Goal: Information Seeking & Learning: Learn about a topic

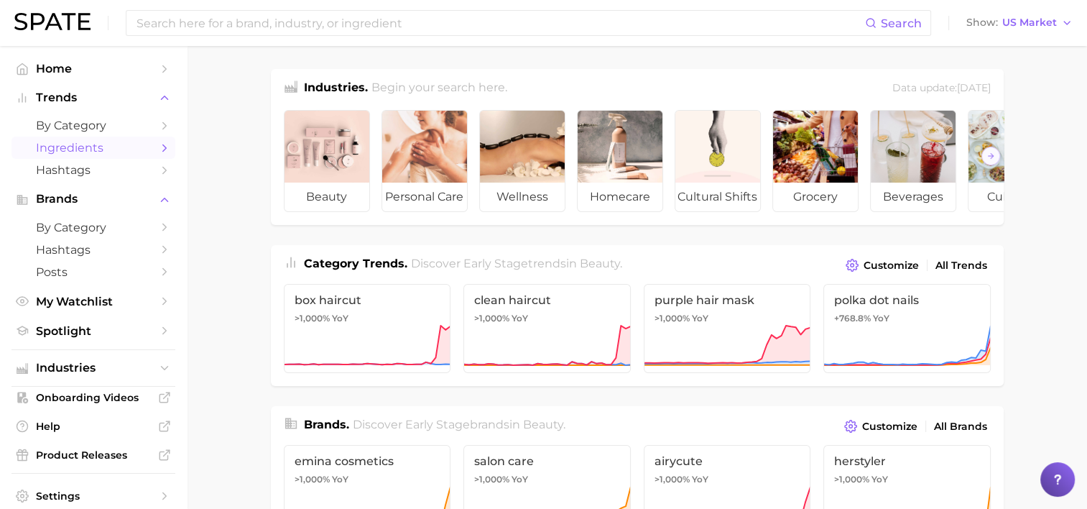
click at [158, 149] on icon "Sidebar" at bounding box center [164, 148] width 13 height 13
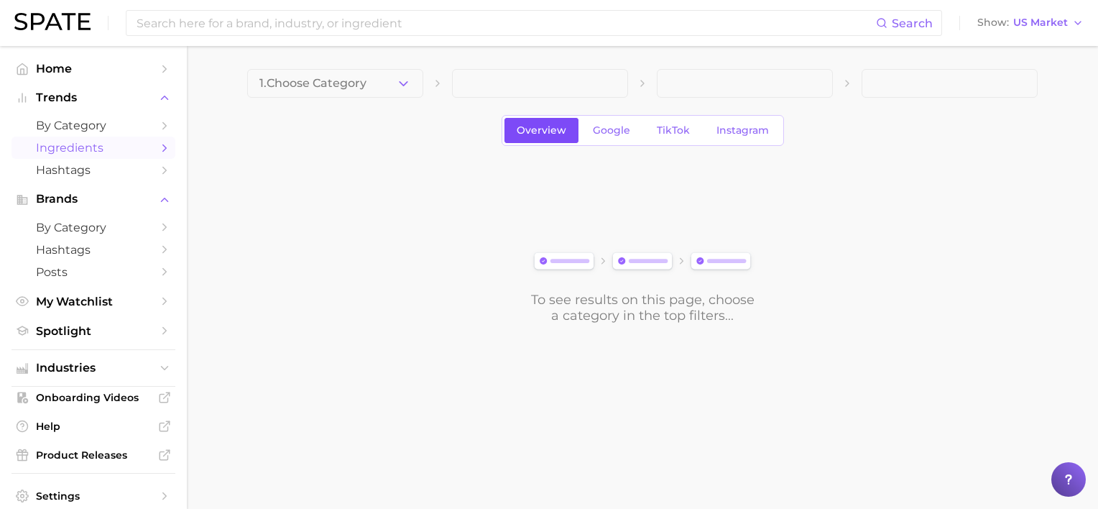
click at [552, 132] on span "Overview" at bounding box center [542, 130] width 50 height 12
click at [600, 129] on span "Google" at bounding box center [611, 130] width 37 height 12
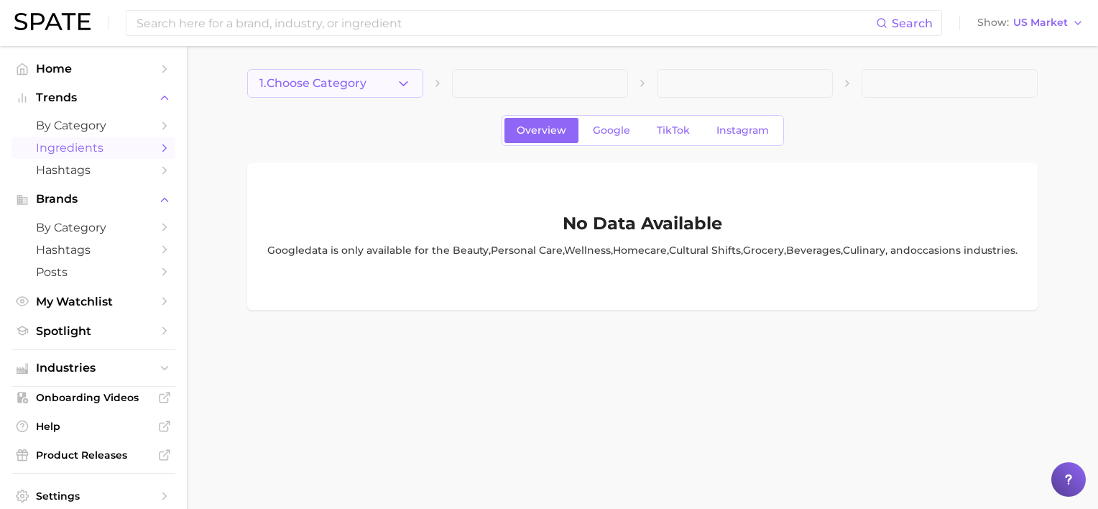
click at [407, 78] on icon "button" at bounding box center [403, 83] width 15 height 15
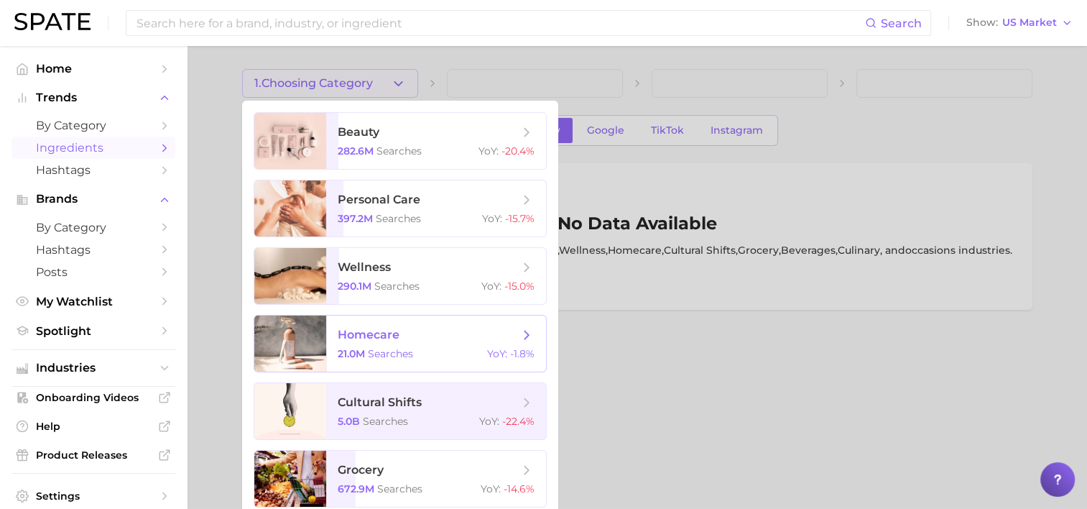
click at [311, 329] on div at bounding box center [290, 343] width 72 height 56
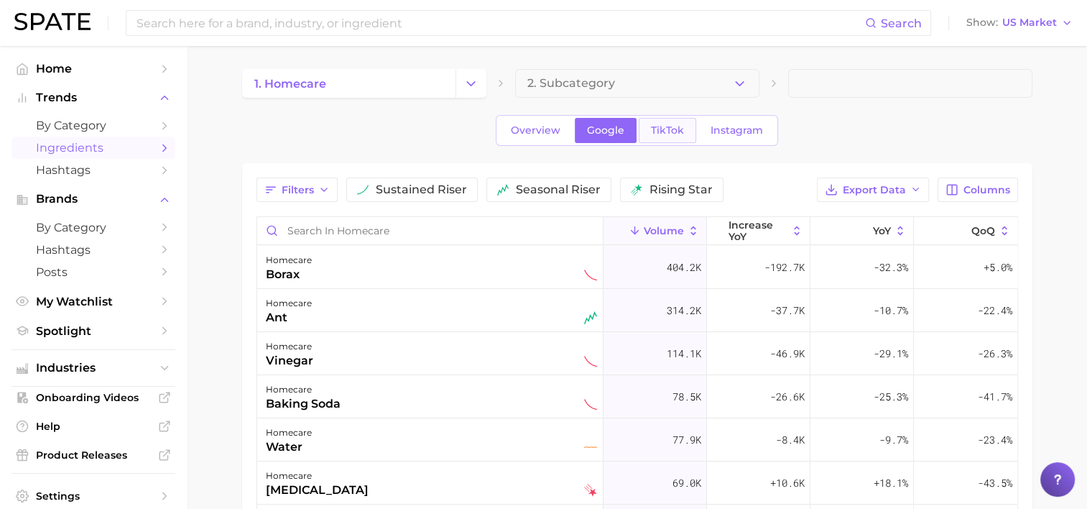
click at [655, 126] on span "TikTok" at bounding box center [667, 130] width 33 height 12
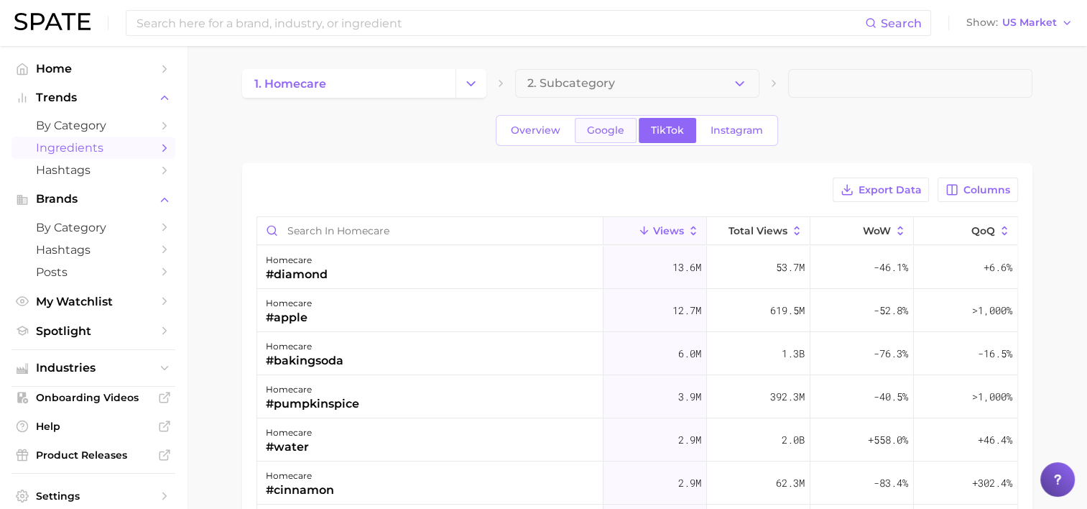
click at [593, 133] on span "Google" at bounding box center [605, 130] width 37 height 12
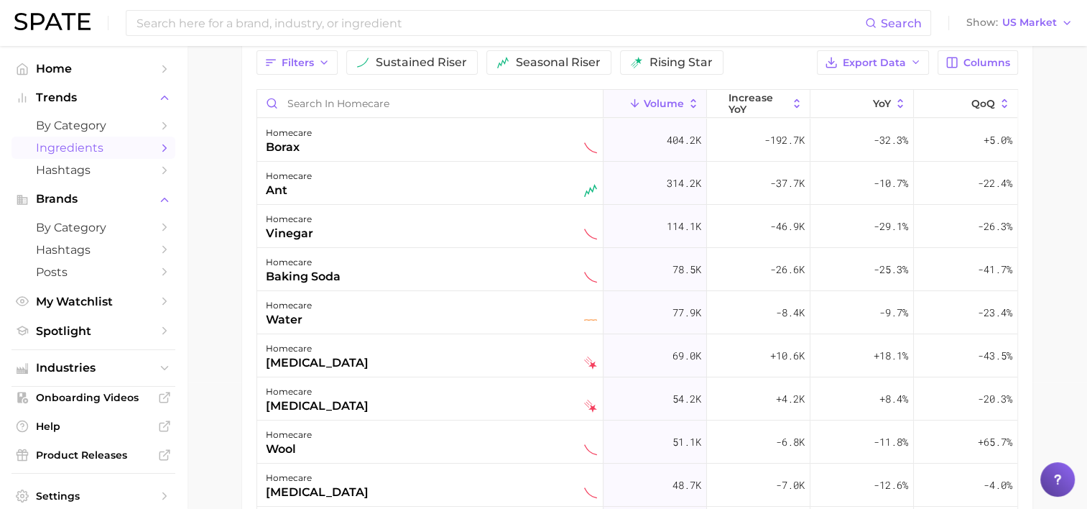
scroll to position [144, 0]
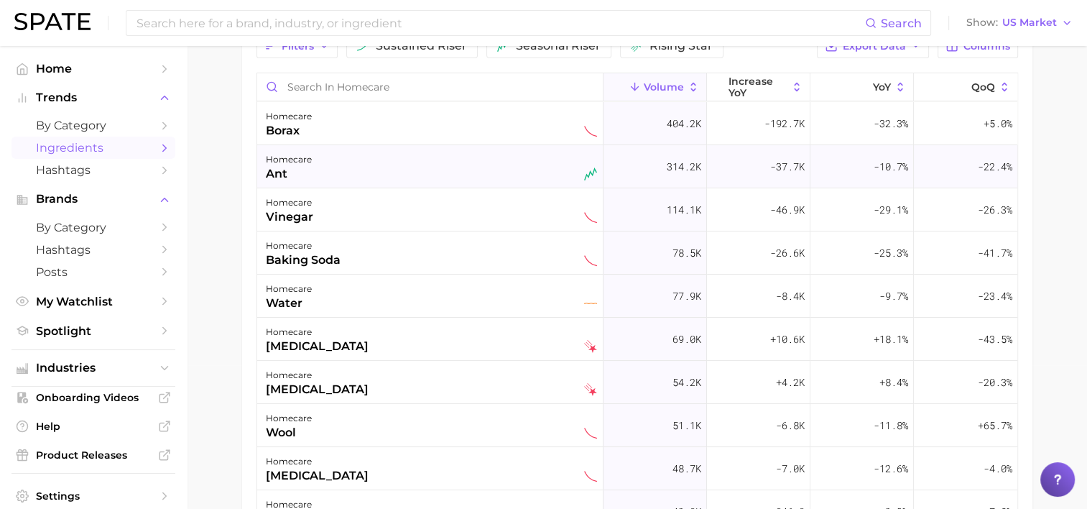
click at [334, 174] on div "homecare ant" at bounding box center [431, 167] width 331 height 32
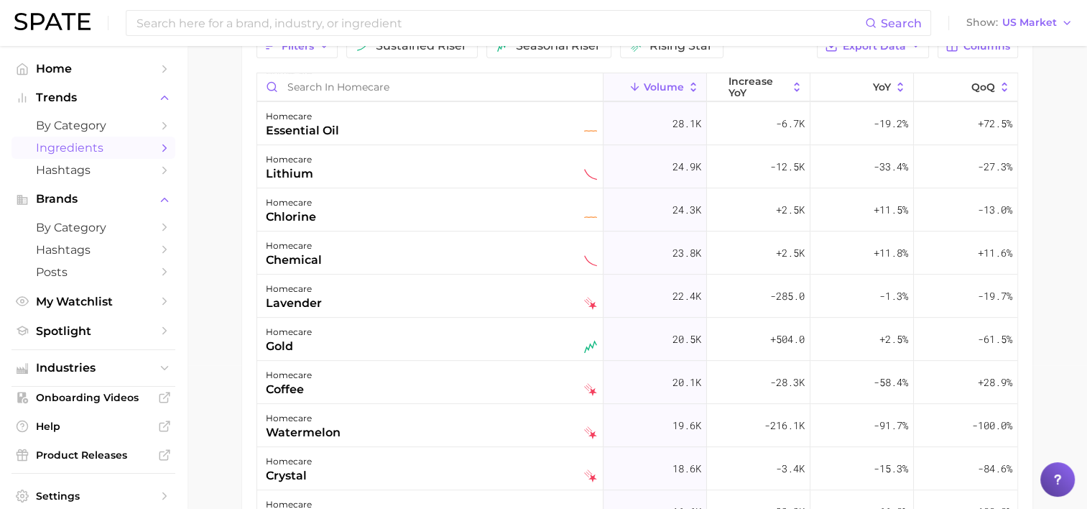
scroll to position [575, 0]
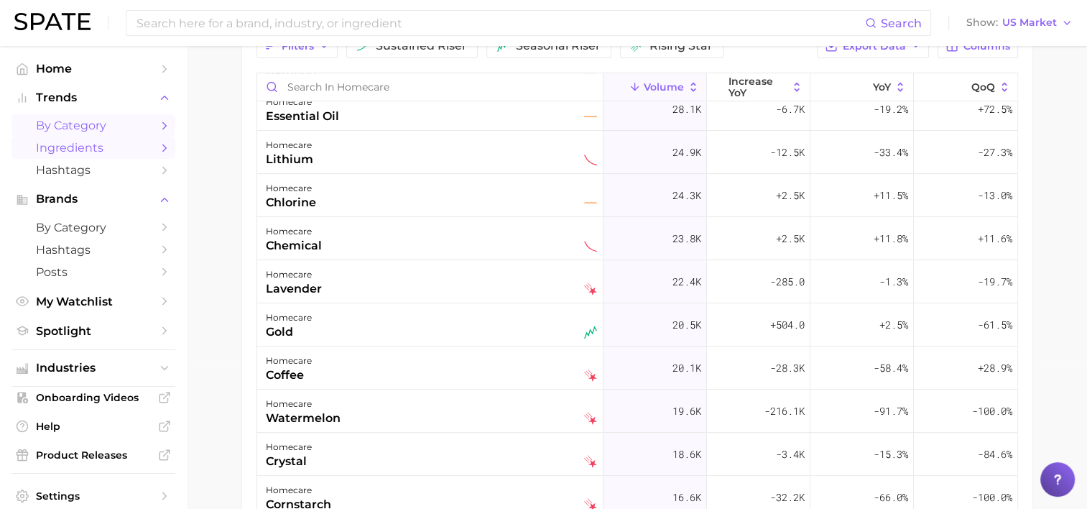
click at [66, 126] on span "by Category" at bounding box center [93, 126] width 115 height 14
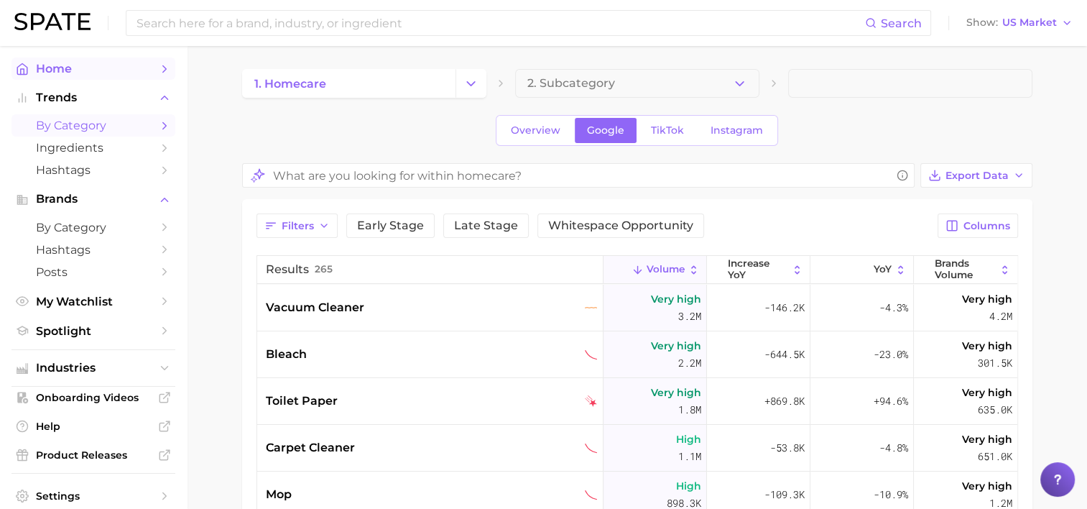
click at [87, 69] on span "Home" at bounding box center [93, 69] width 115 height 14
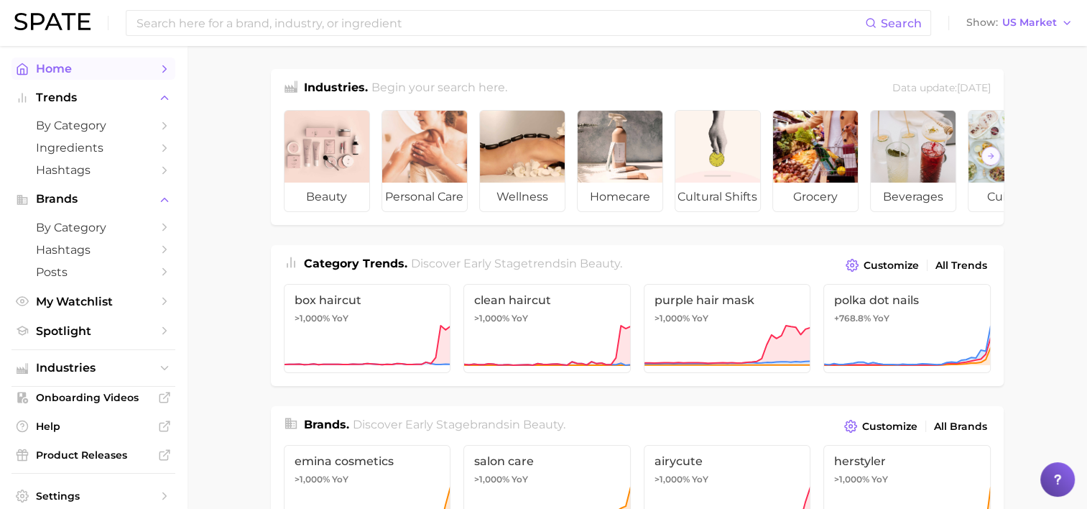
click at [158, 67] on icon "Sidebar" at bounding box center [164, 68] width 13 height 13
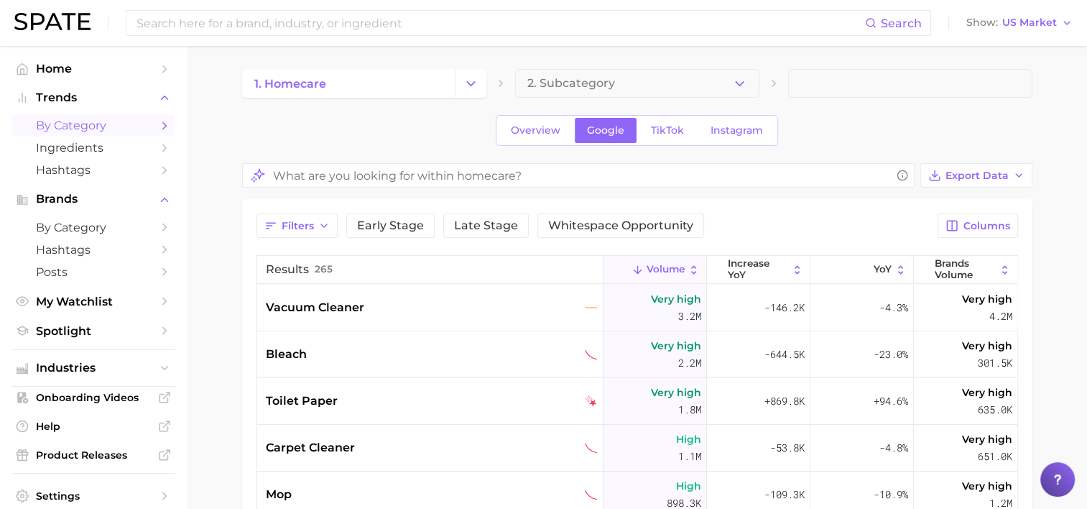
scroll to position [144, 0]
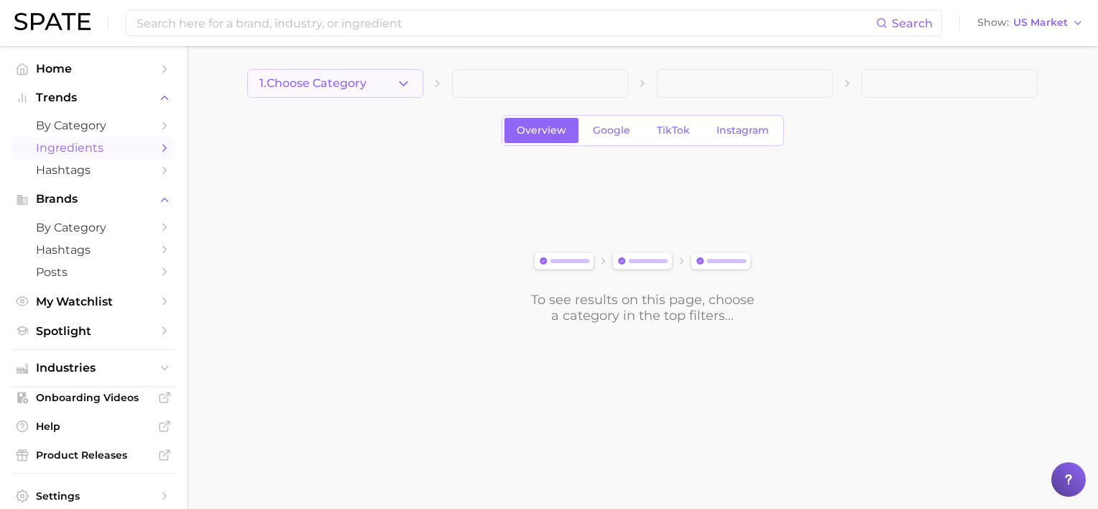
click at [402, 91] on icon "button" at bounding box center [403, 83] width 15 height 15
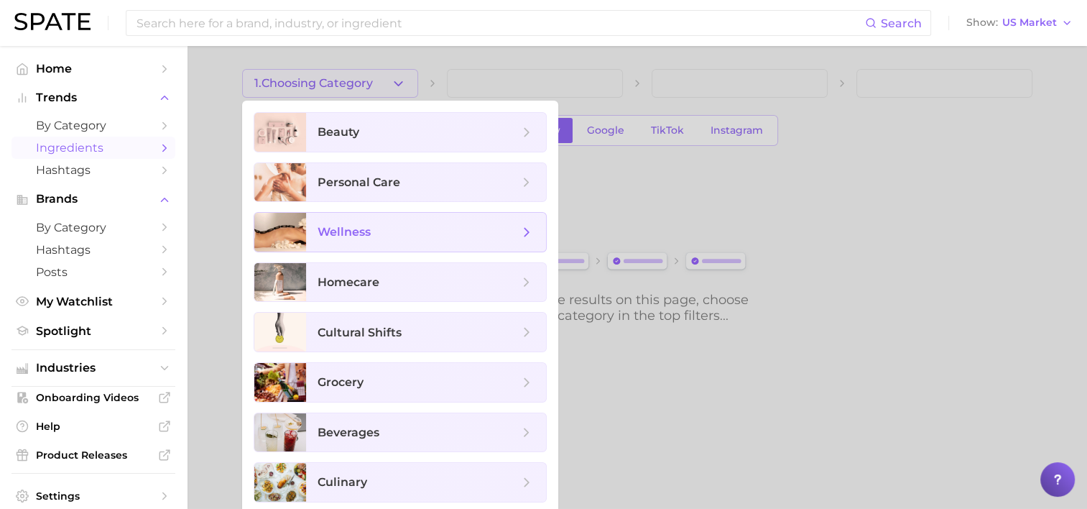
click at [385, 232] on span "wellness" at bounding box center [418, 232] width 201 height 16
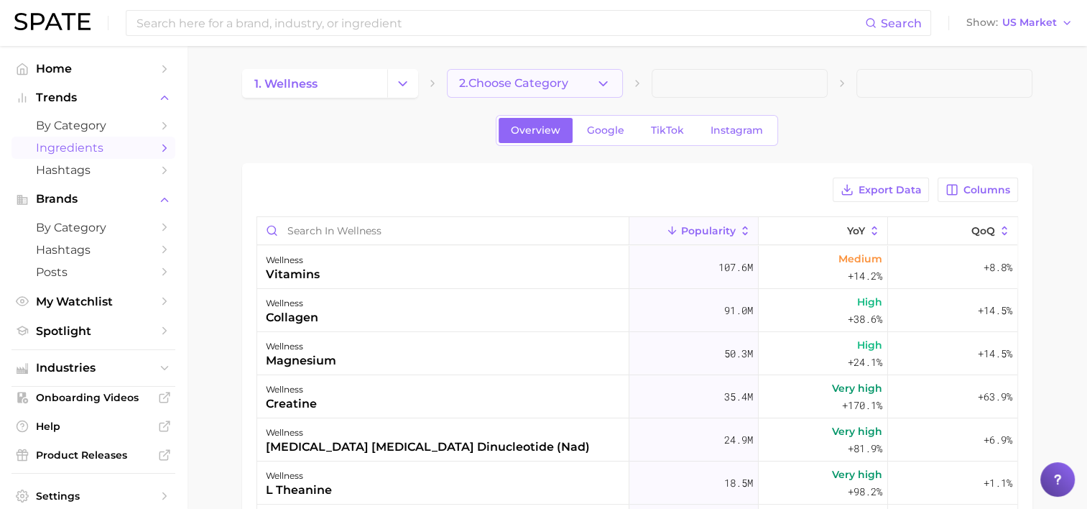
click at [599, 84] on icon "button" at bounding box center [603, 83] width 15 height 15
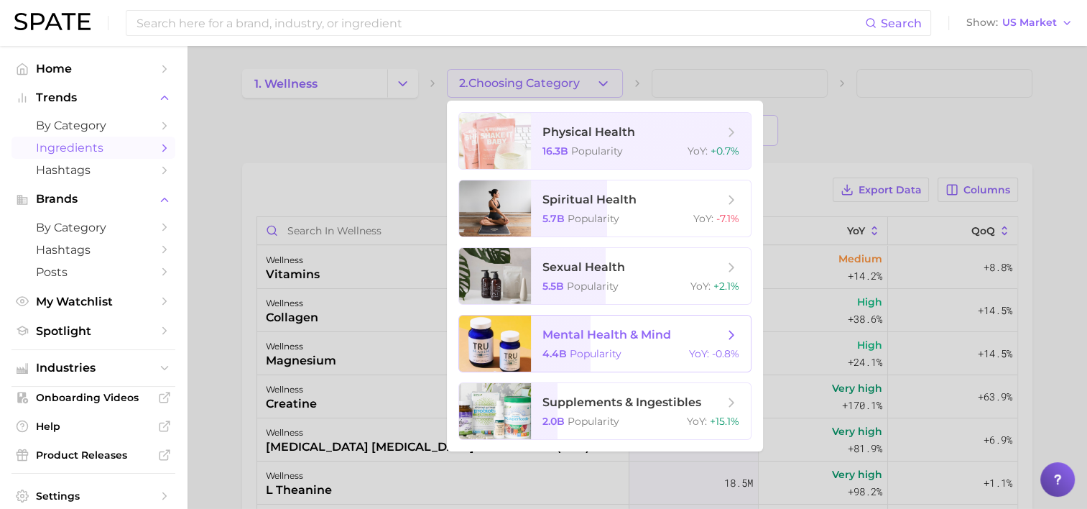
click at [532, 342] on span "mental health & mind 4.4b Popularity YoY : -0.8%" at bounding box center [641, 343] width 220 height 56
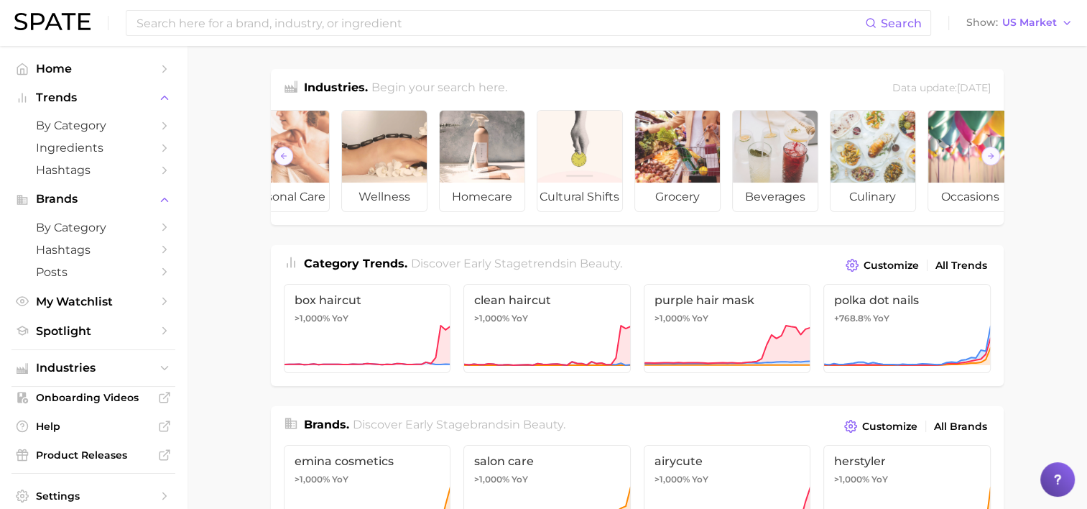
scroll to position [0, 161]
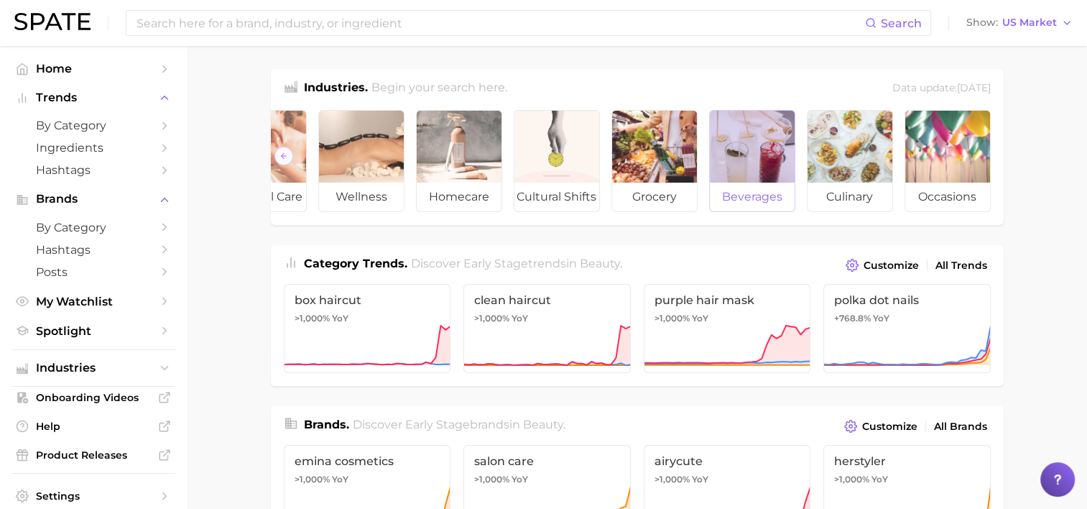
click at [739, 147] on div at bounding box center [752, 147] width 85 height 72
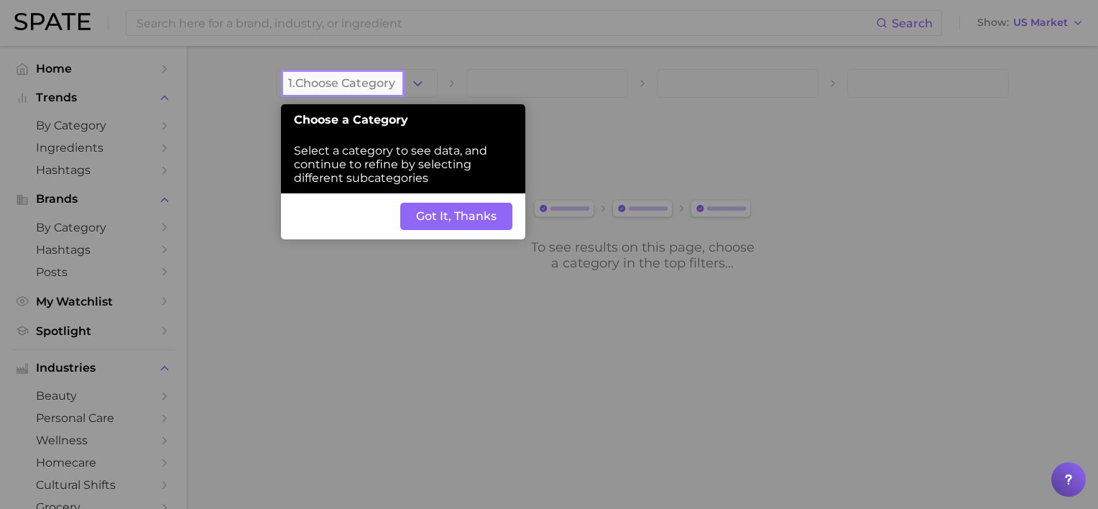
click at [456, 218] on button "Got It, Thanks" at bounding box center [456, 216] width 112 height 27
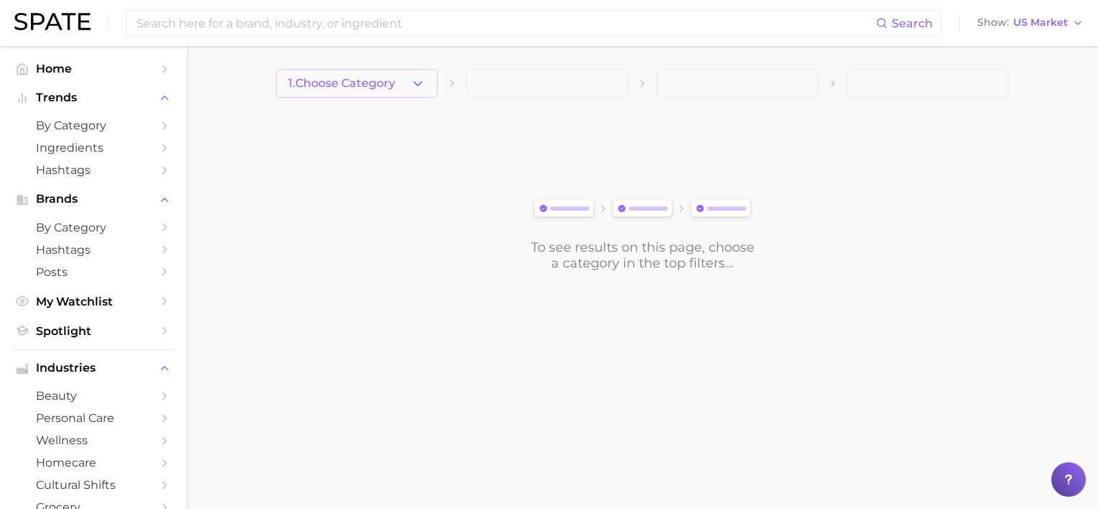
click at [424, 83] on icon "button" at bounding box center [417, 83] width 15 height 15
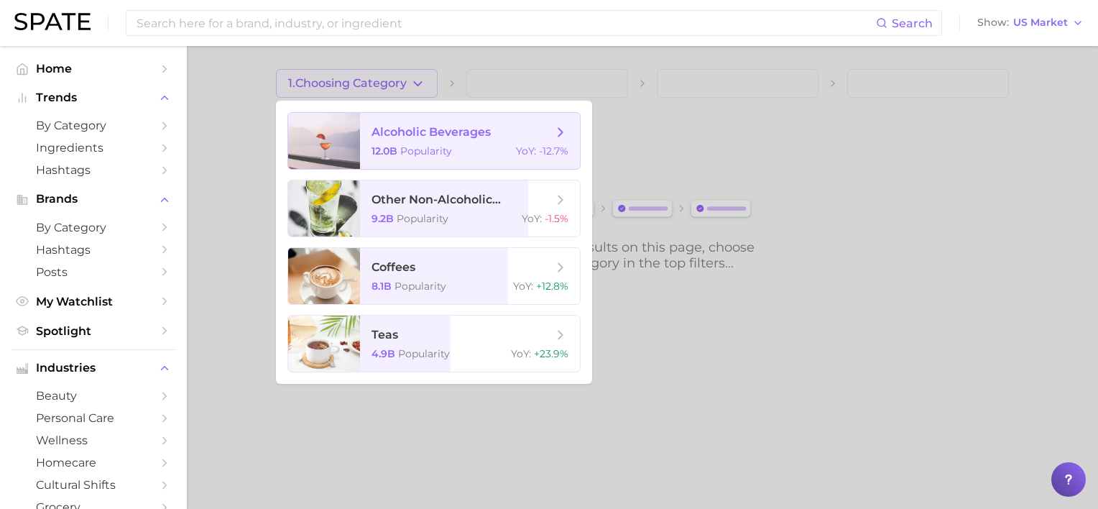
click at [438, 143] on span "alcoholic beverages 12.0b Popularity YoY : -12.7%" at bounding box center [470, 141] width 220 height 56
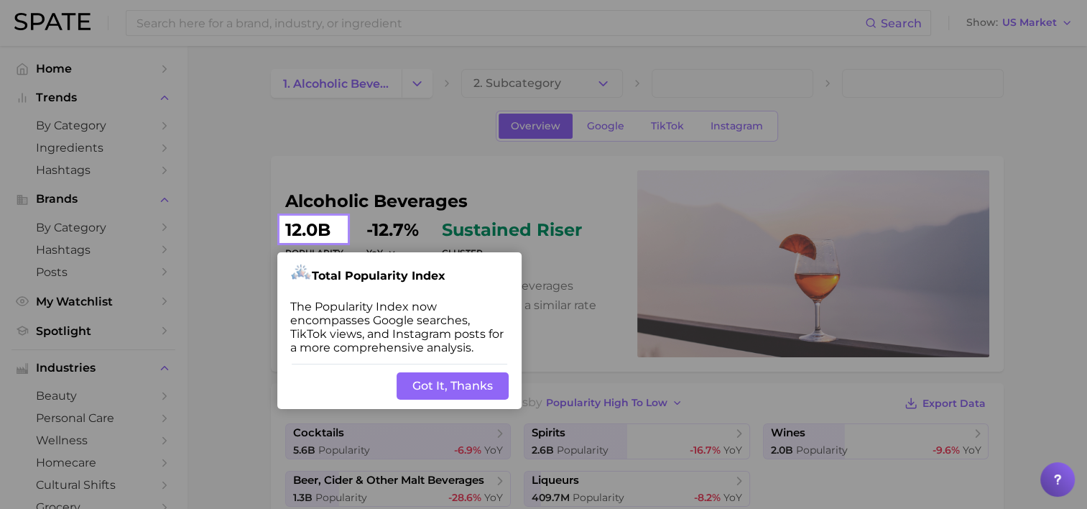
click at [448, 386] on button "Got It, Thanks" at bounding box center [453, 385] width 112 height 27
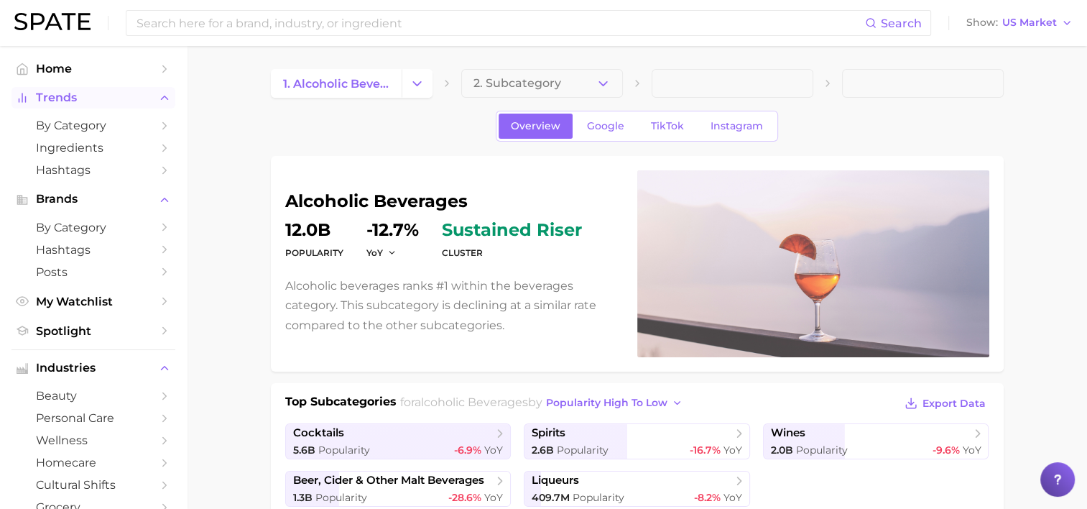
click at [86, 94] on span "Trends" at bounding box center [93, 97] width 115 height 13
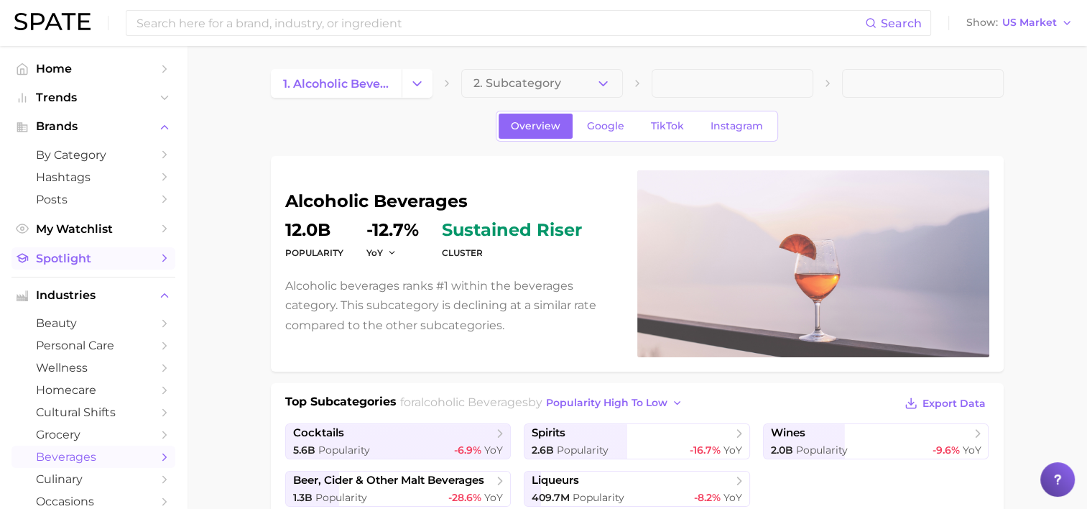
click at [140, 259] on link "Spotlight" at bounding box center [93, 258] width 164 height 22
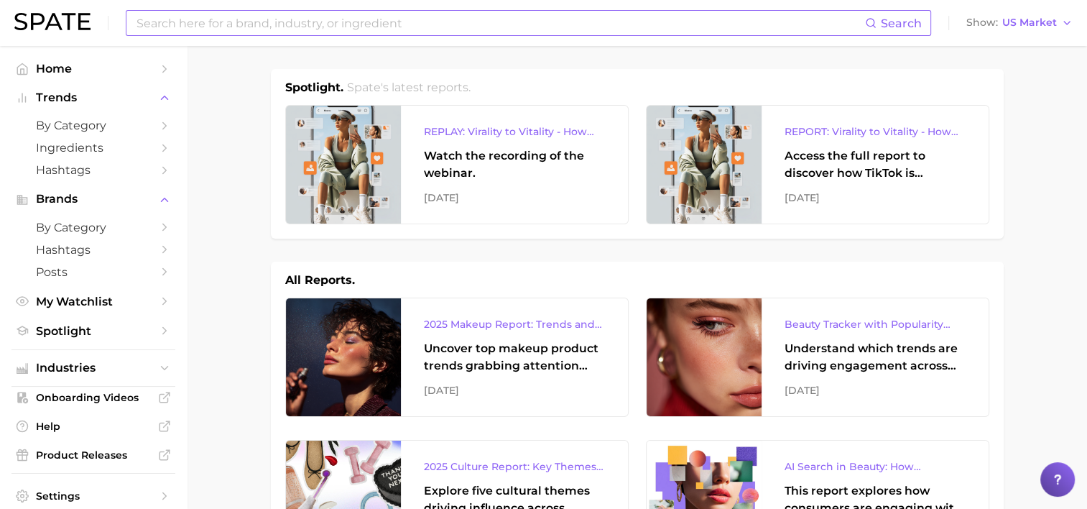
click at [550, 33] on input at bounding box center [500, 23] width 730 height 24
type input "car air fresheners"
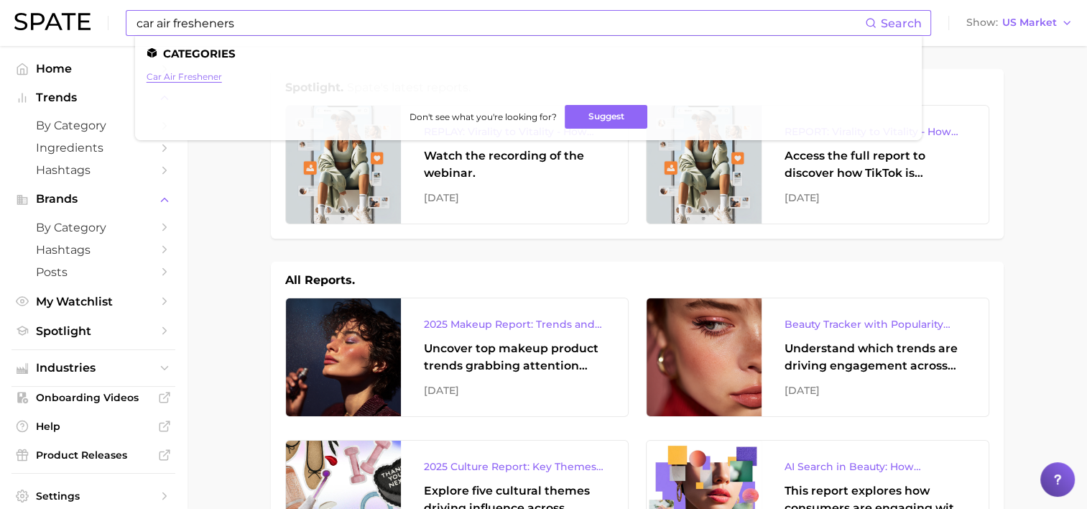
click at [156, 76] on link "car air freshener" at bounding box center [184, 76] width 75 height 11
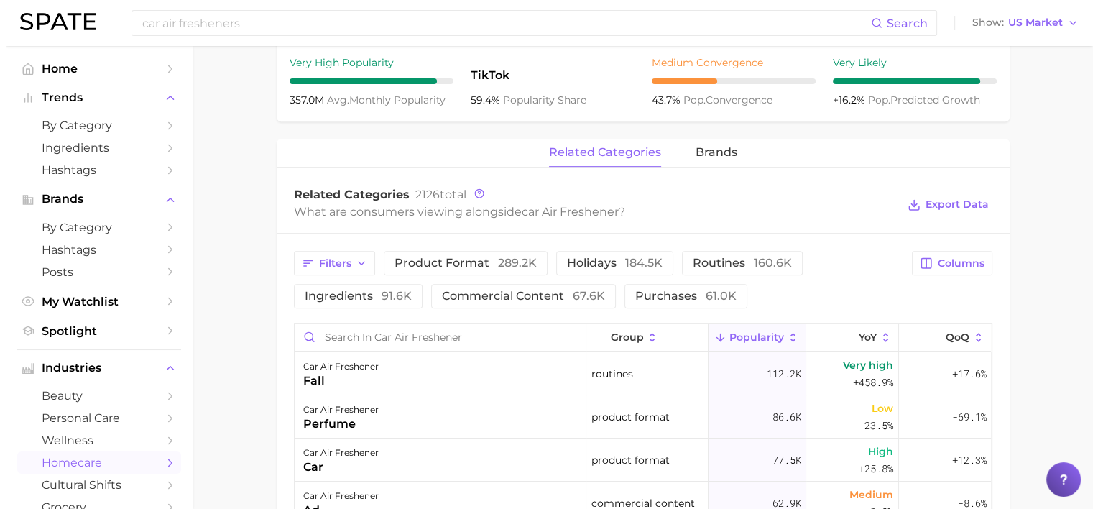
scroll to position [647, 0]
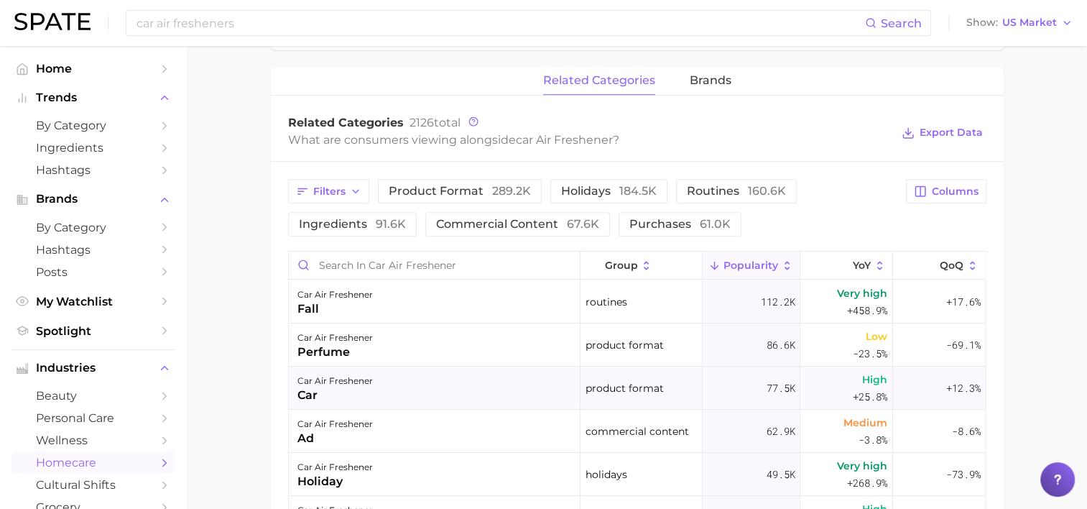
click at [338, 378] on div "car air freshener" at bounding box center [334, 380] width 75 height 17
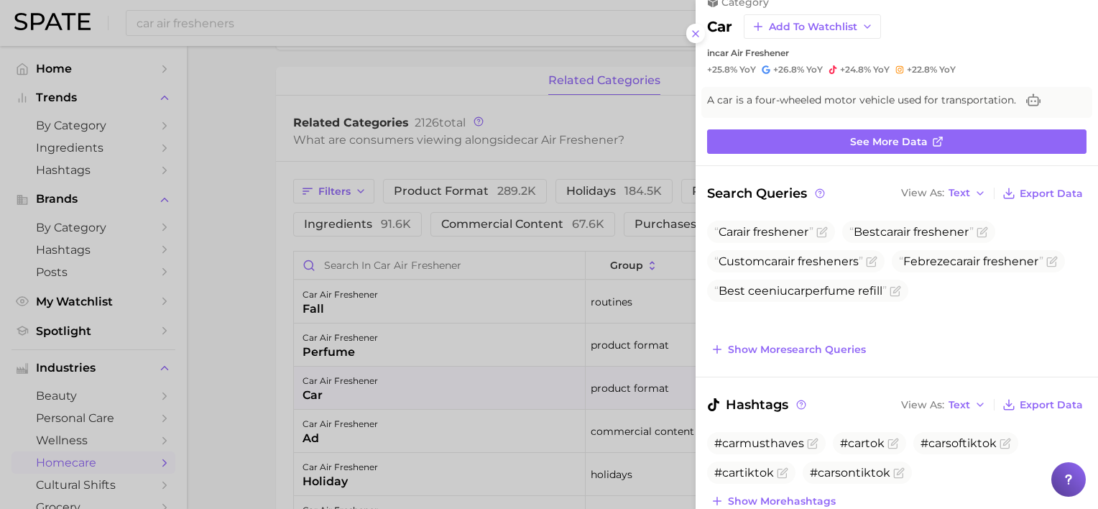
scroll to position [0, 0]
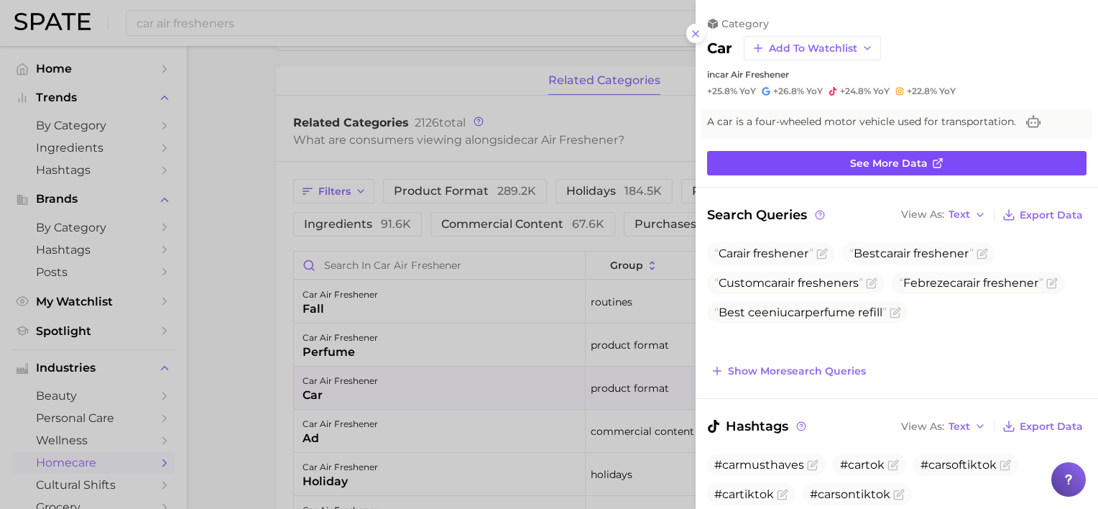
click at [867, 164] on span "See more data" at bounding box center [889, 163] width 78 height 12
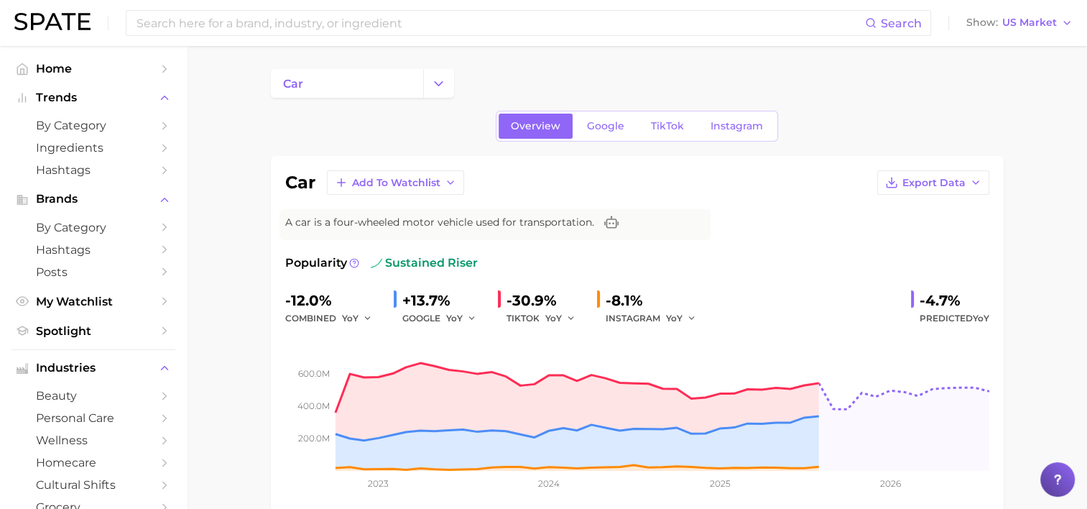
type input "car air fresheners"
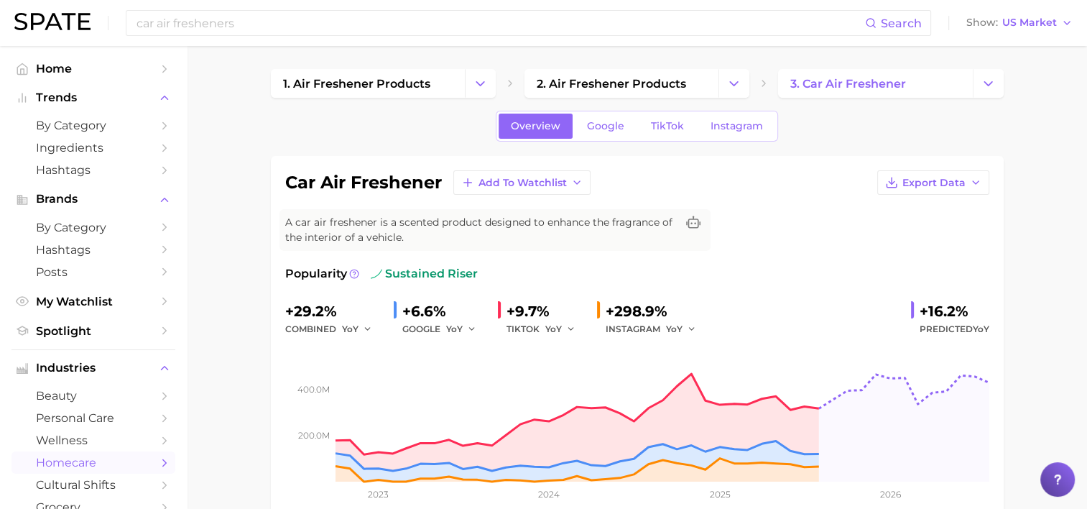
scroll to position [647, 0]
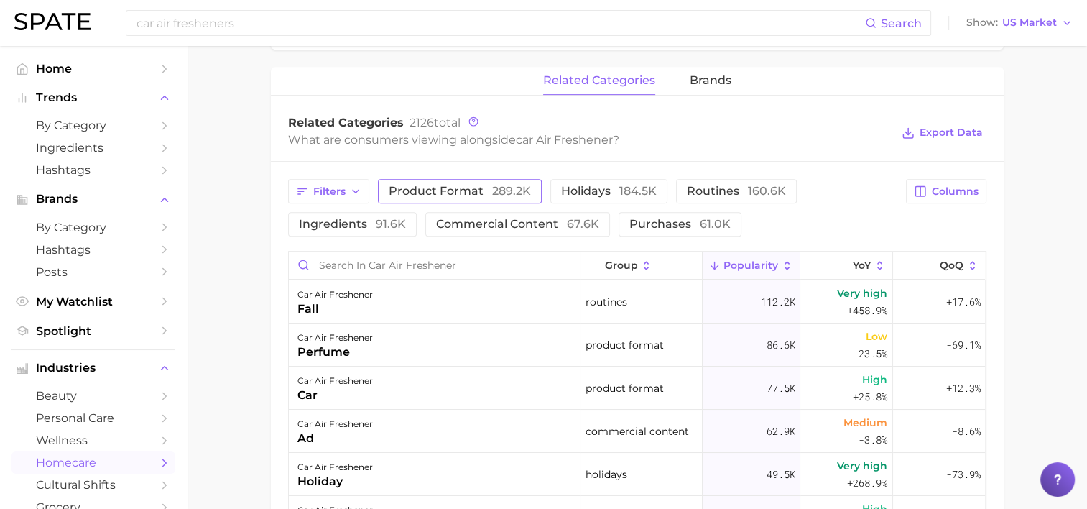
click at [412, 190] on span "product format 289.2k" at bounding box center [460, 190] width 142 height 11
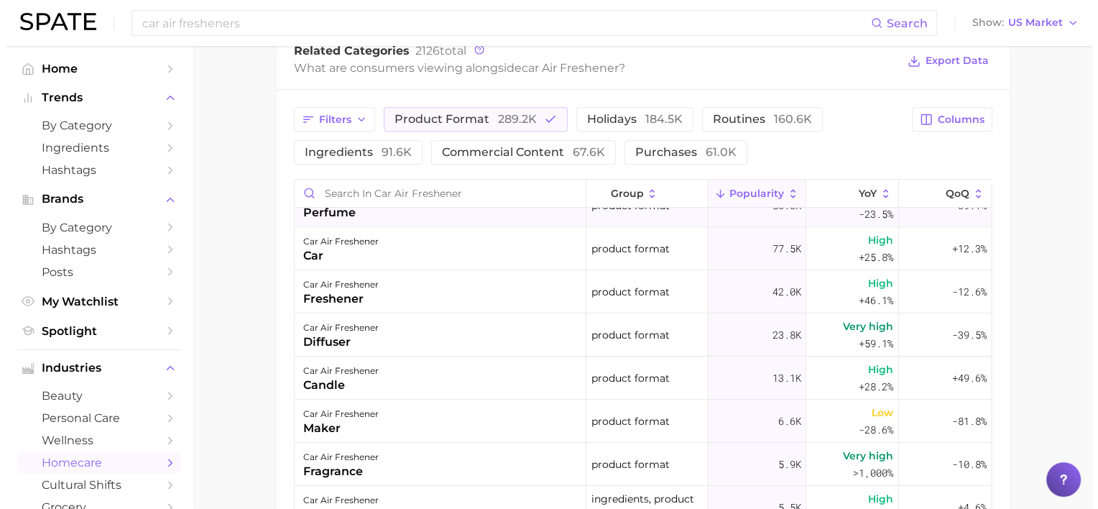
scroll to position [0, 0]
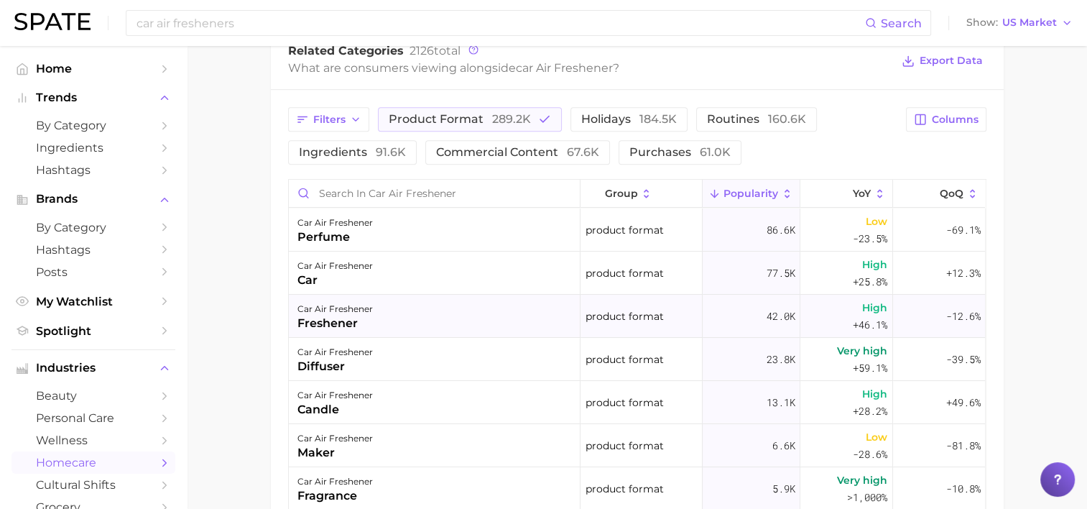
click at [361, 311] on div "car air freshener" at bounding box center [334, 308] width 75 height 17
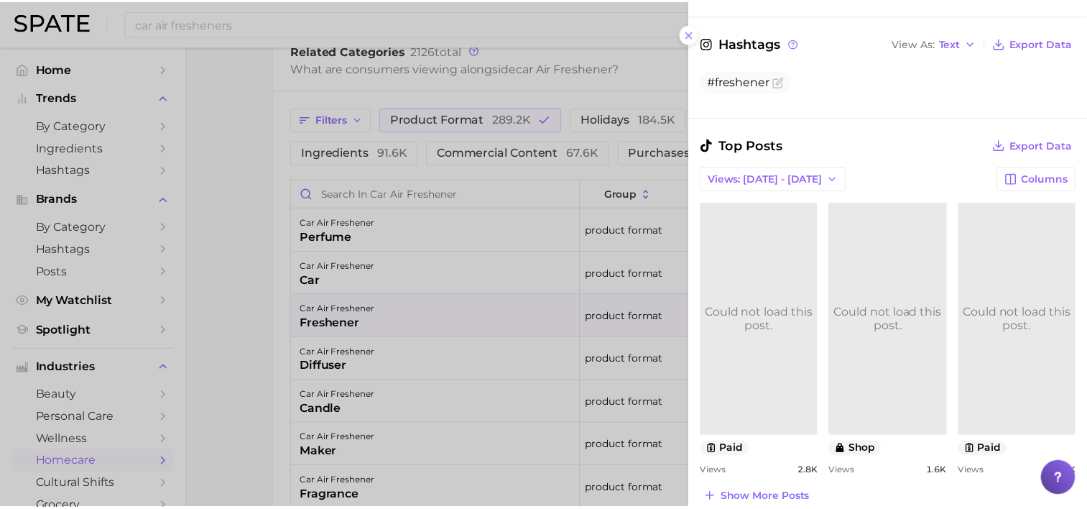
scroll to position [503, 0]
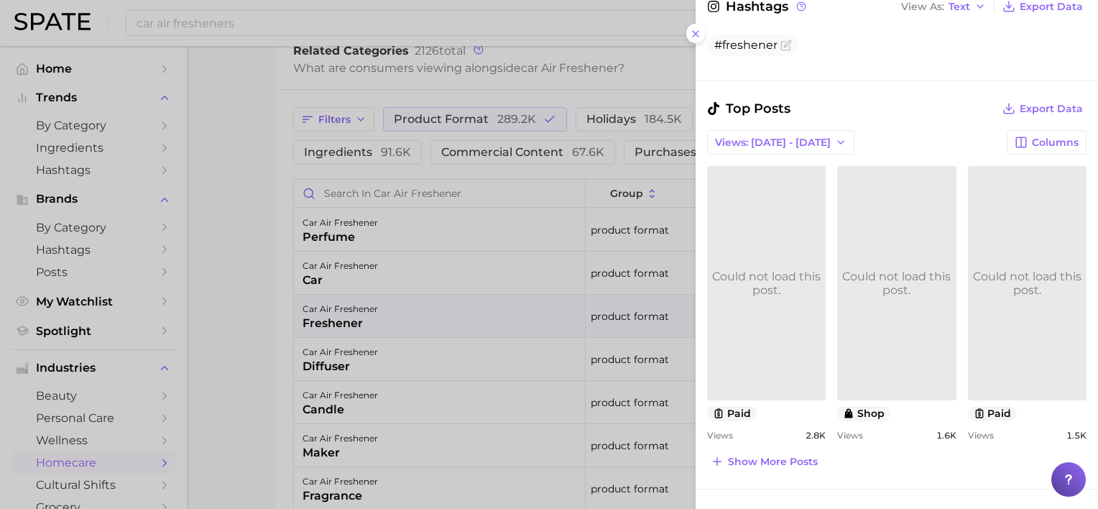
click at [774, 269] on div "Could not load this post." at bounding box center [766, 282] width 119 height 27
click at [879, 130] on div "Views: Oct 5 - 12 Columns" at bounding box center [896, 142] width 379 height 24
click at [875, 264] on link at bounding box center [896, 282] width 119 height 233
click at [514, 169] on div at bounding box center [549, 254] width 1098 height 509
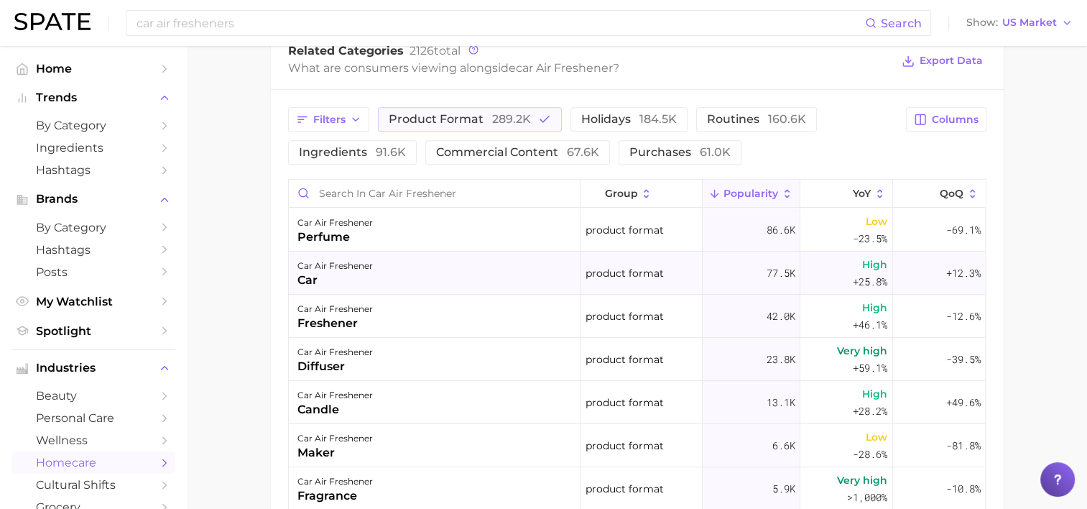
click at [319, 278] on div "car" at bounding box center [334, 280] width 75 height 17
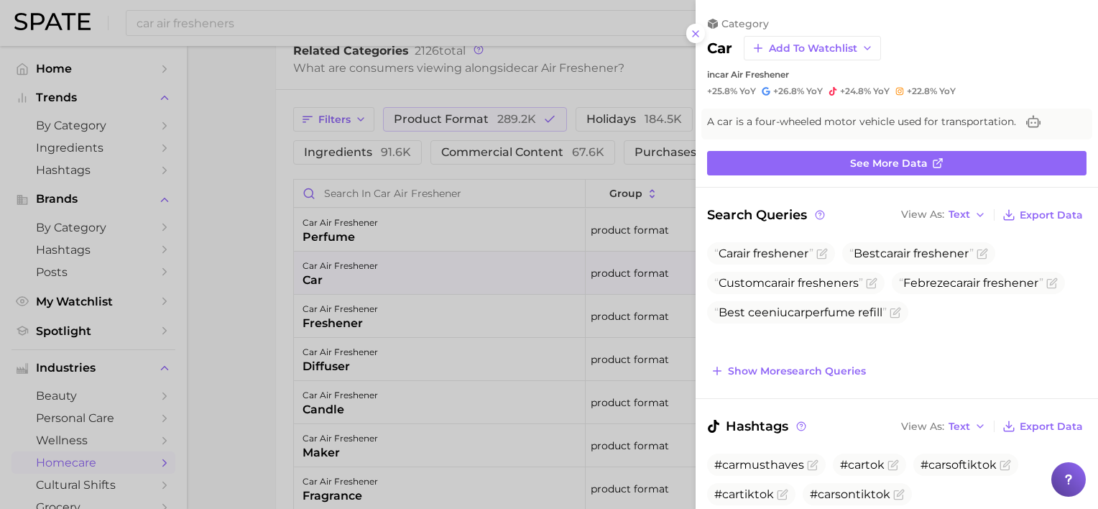
click at [319, 278] on div at bounding box center [549, 254] width 1098 height 509
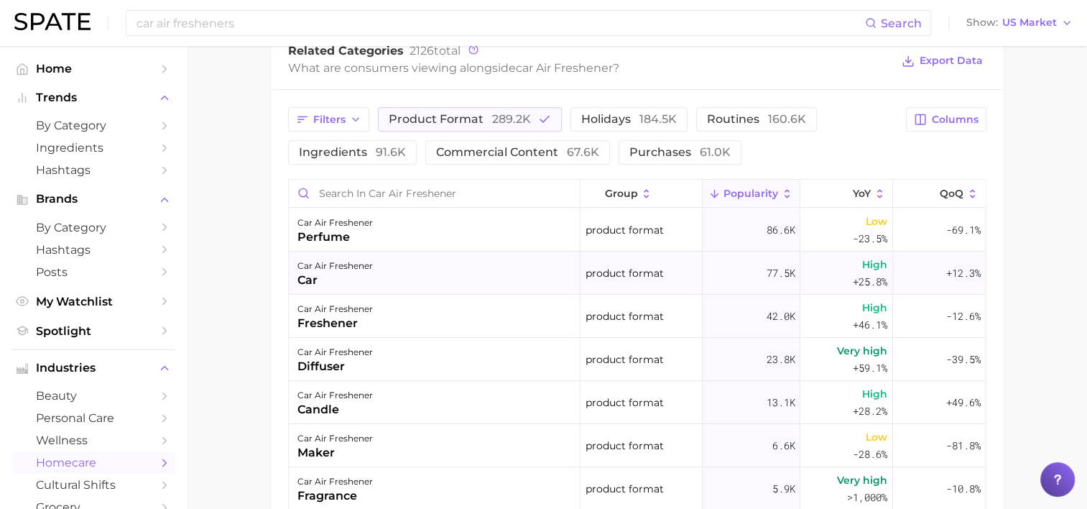
click at [319, 278] on div "car" at bounding box center [334, 280] width 75 height 17
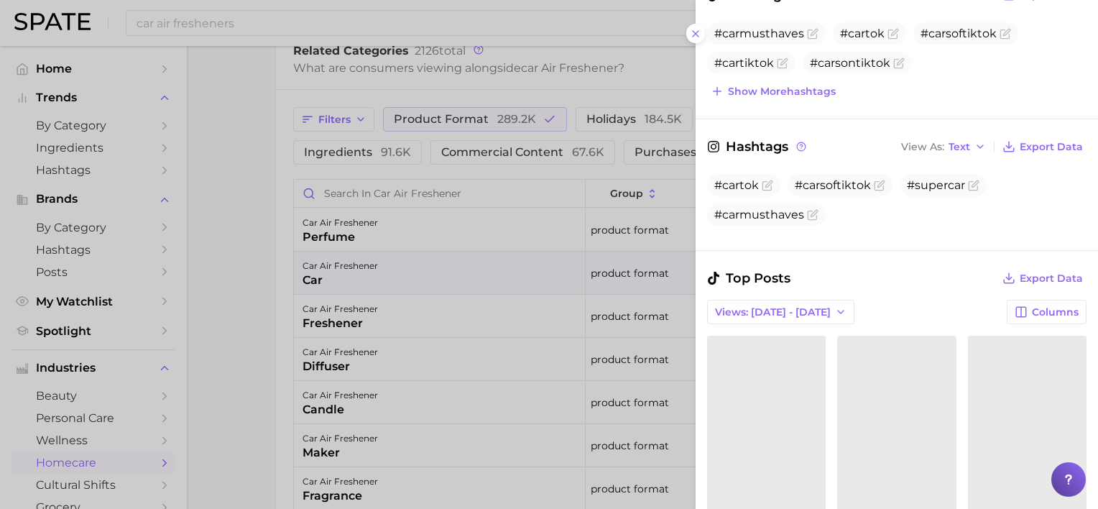
scroll to position [575, 0]
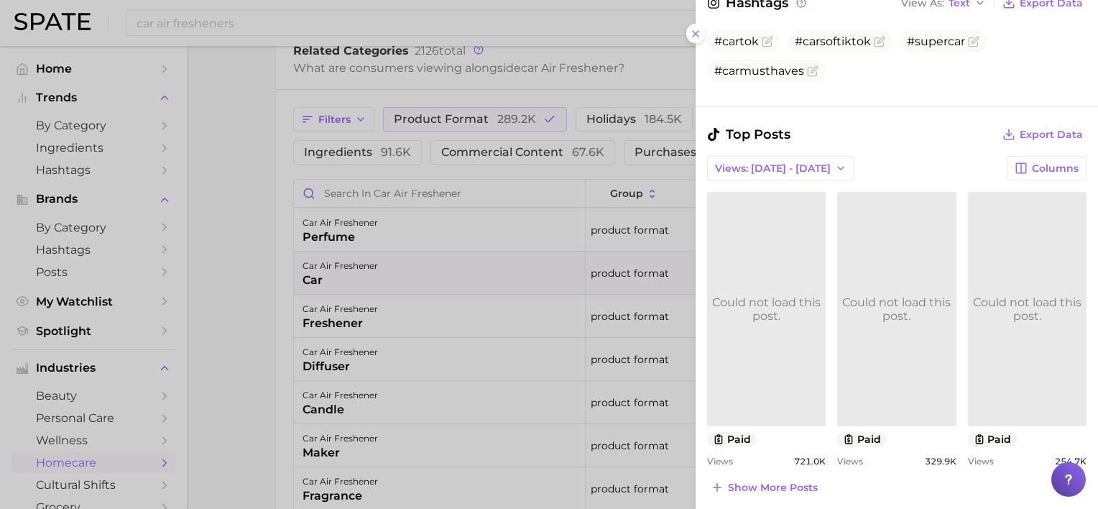
click at [782, 315] on div "Could not load this post." at bounding box center [766, 308] width 119 height 27
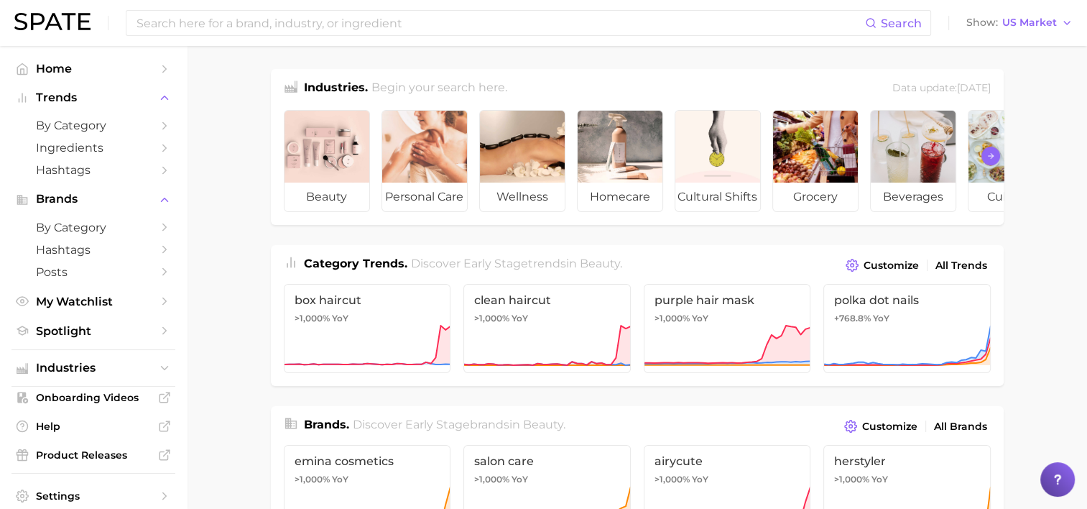
click at [990, 162] on icon "Scroll Right" at bounding box center [990, 155] width 9 height 11
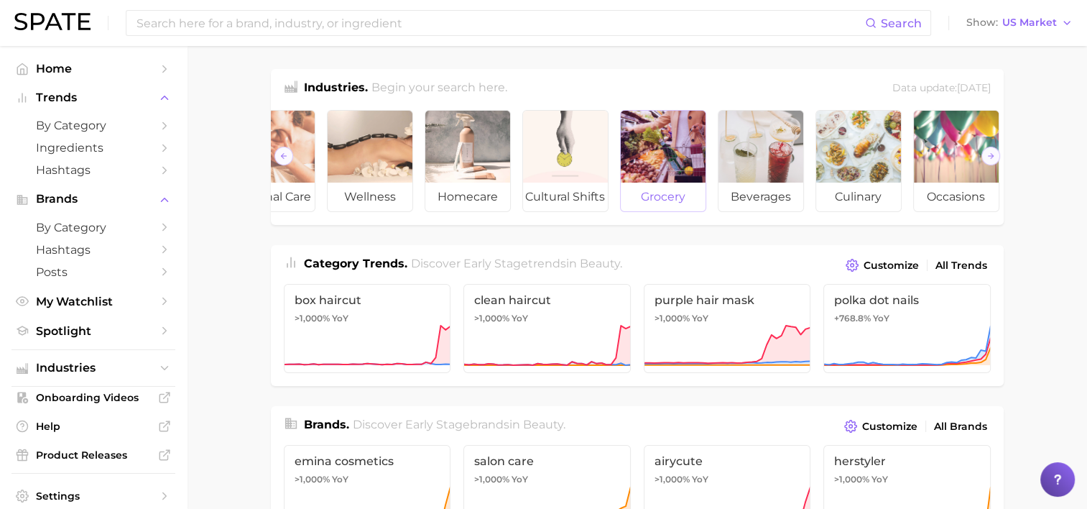
scroll to position [0, 161]
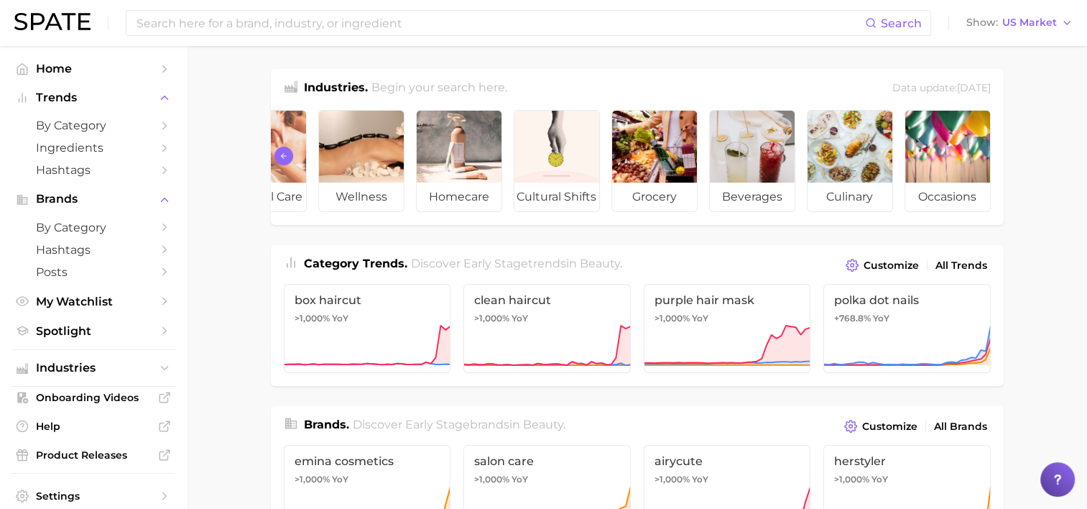
click at [281, 162] on icon "Scroll Left" at bounding box center [283, 155] width 9 height 11
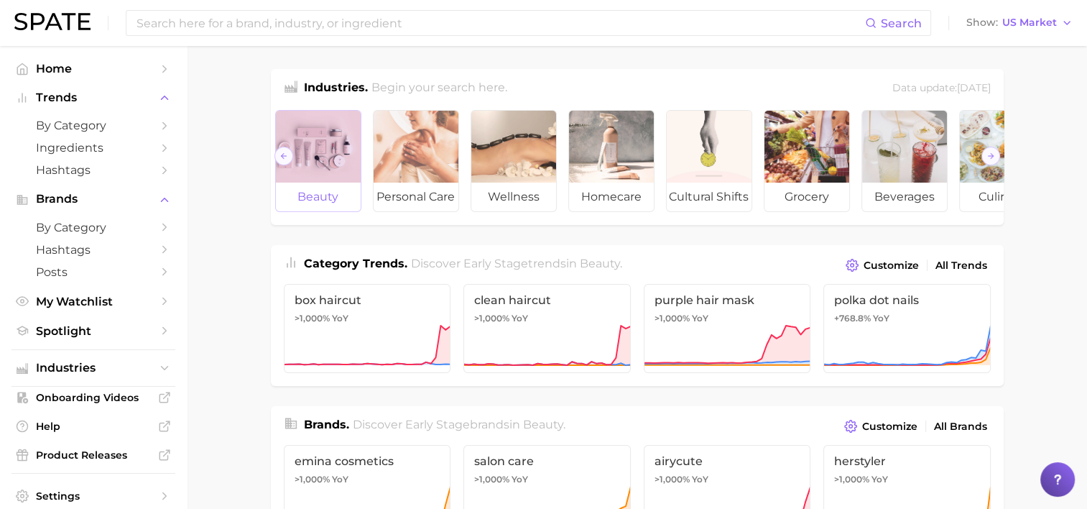
scroll to position [0, 0]
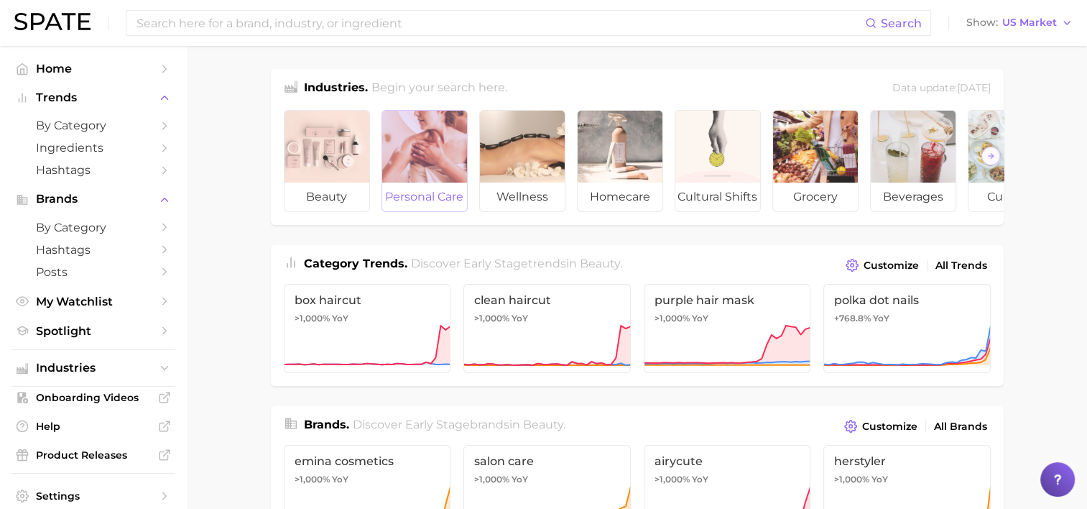
click at [438, 157] on div at bounding box center [424, 147] width 85 height 72
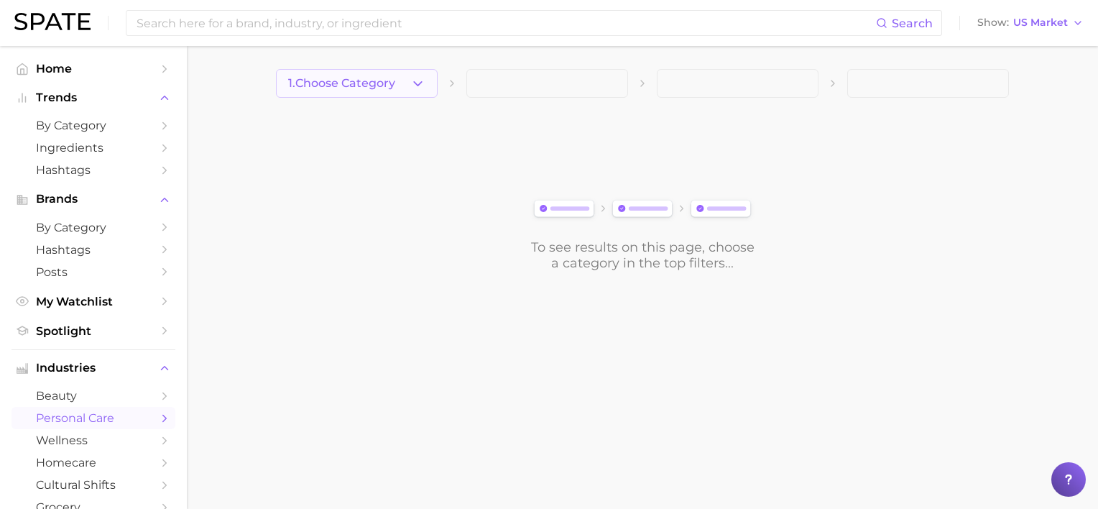
click at [412, 89] on icon "button" at bounding box center [417, 83] width 15 height 15
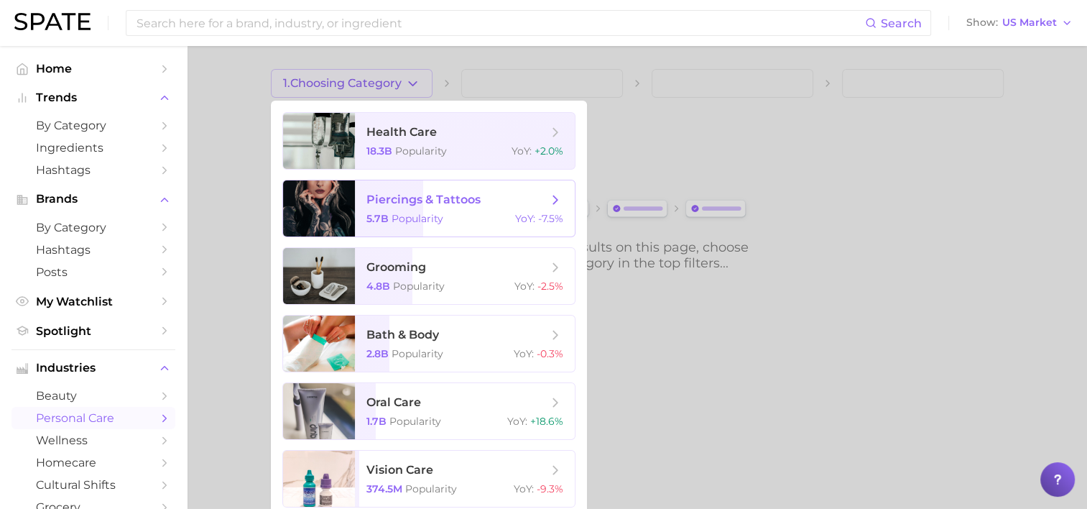
click at [430, 207] on span "piercings & tattoos 5.7b Popularity YoY : -7.5%" at bounding box center [465, 208] width 220 height 56
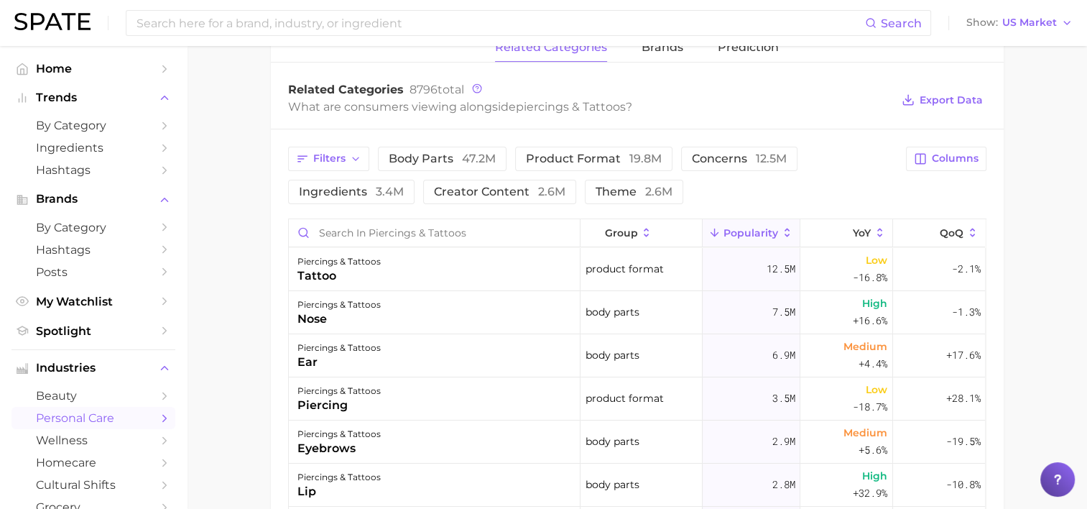
scroll to position [503, 0]
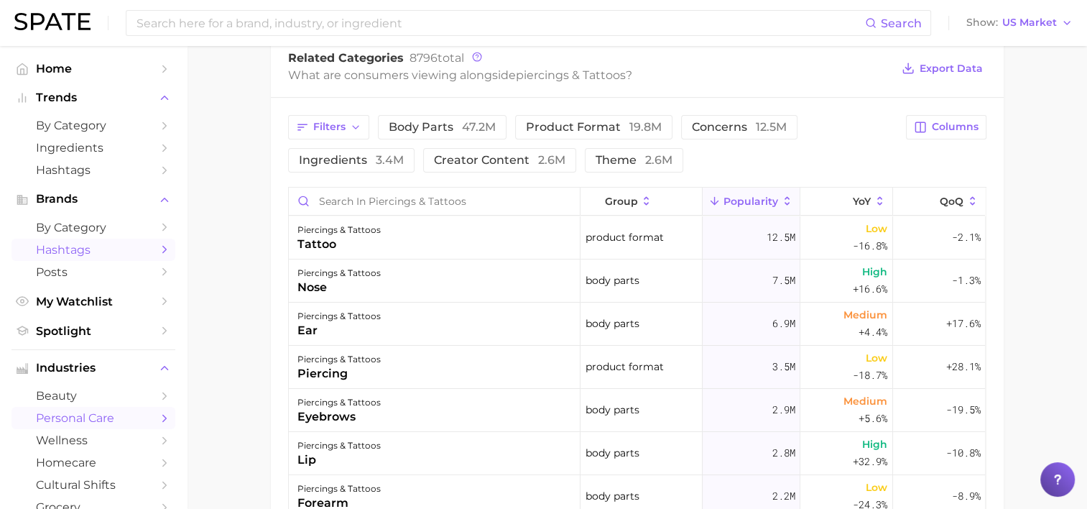
click at [52, 247] on span "Hashtags" at bounding box center [93, 250] width 115 height 14
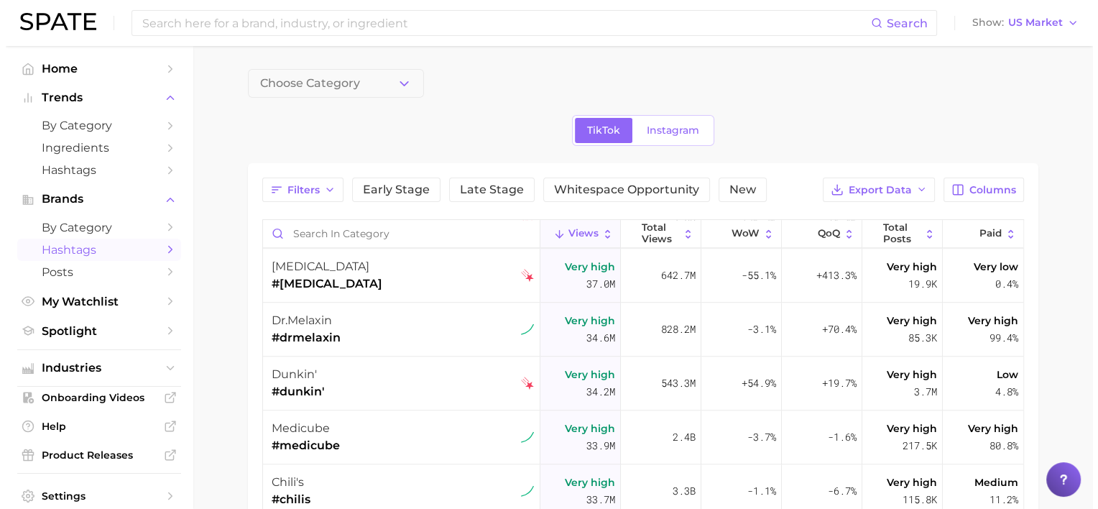
scroll to position [1365, 0]
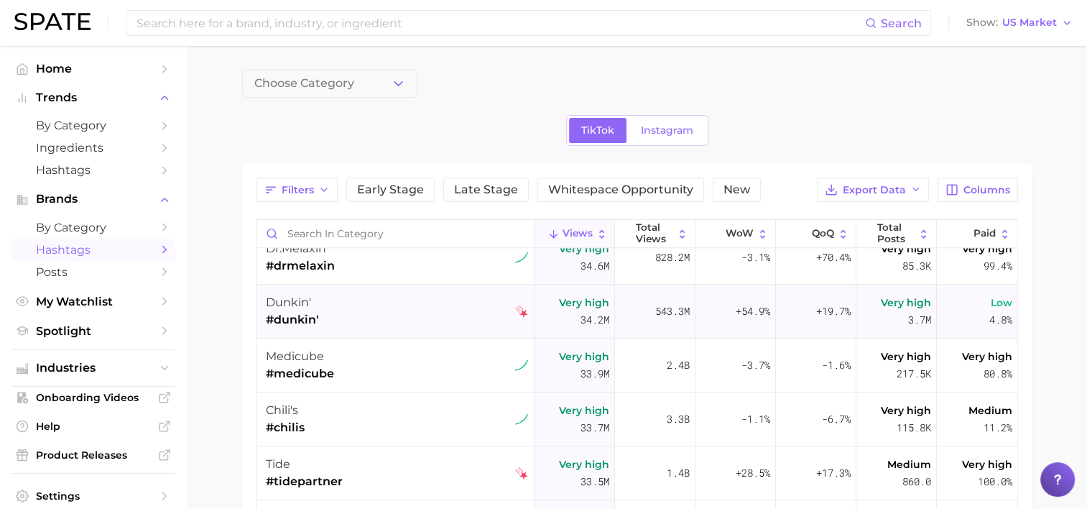
click at [515, 312] on img at bounding box center [521, 311] width 13 height 13
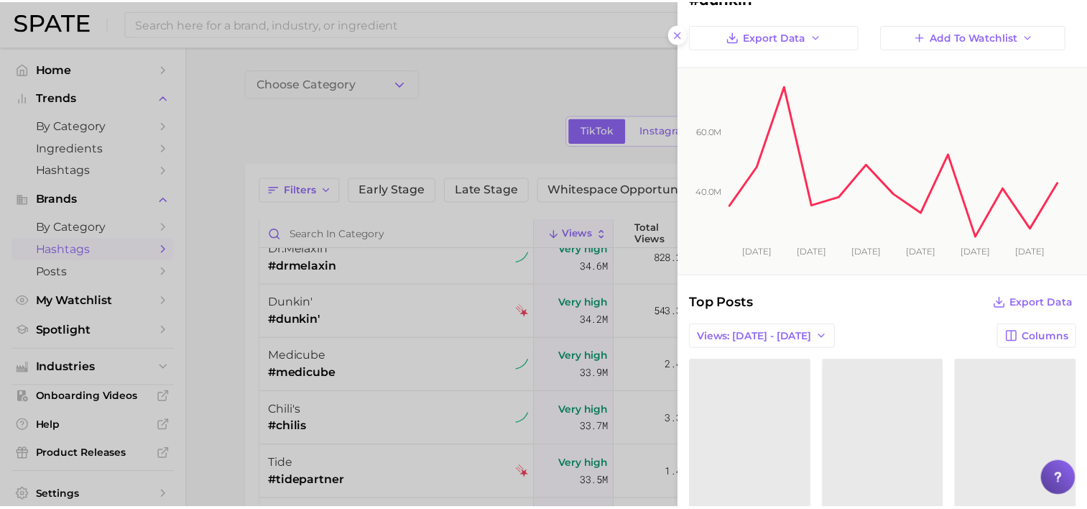
scroll to position [72, 0]
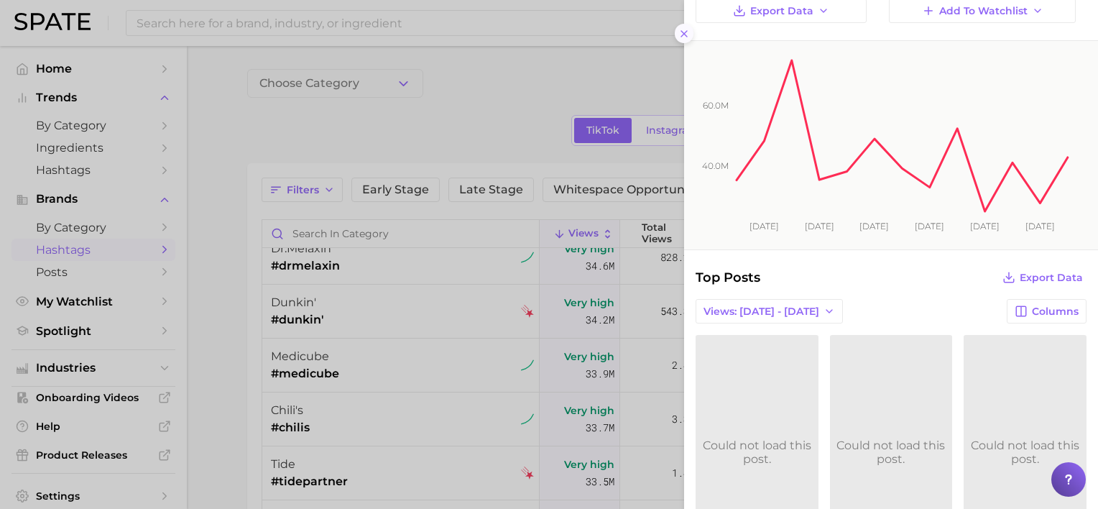
click at [684, 34] on icon at bounding box center [683, 33] width 11 height 11
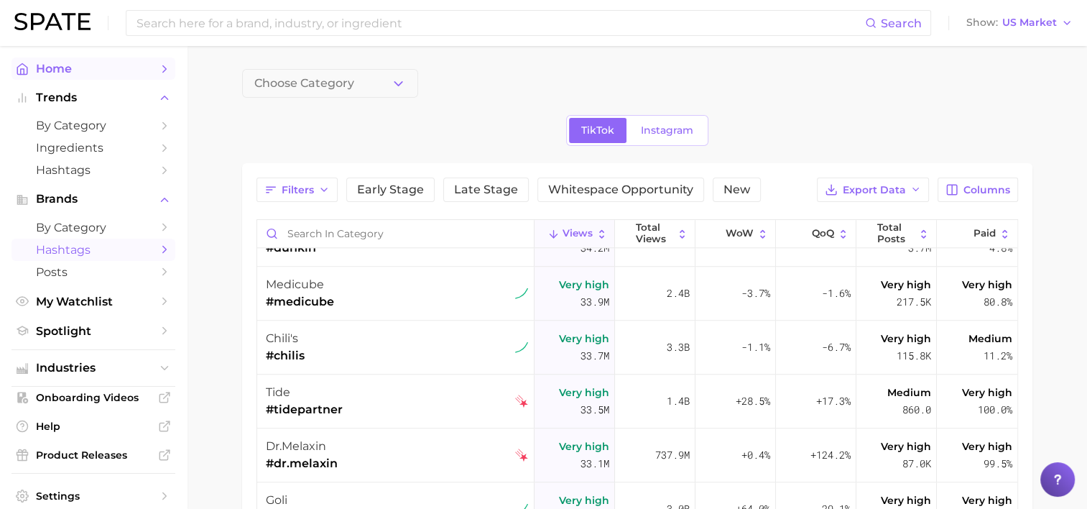
click at [52, 66] on span "Home" at bounding box center [93, 69] width 115 height 14
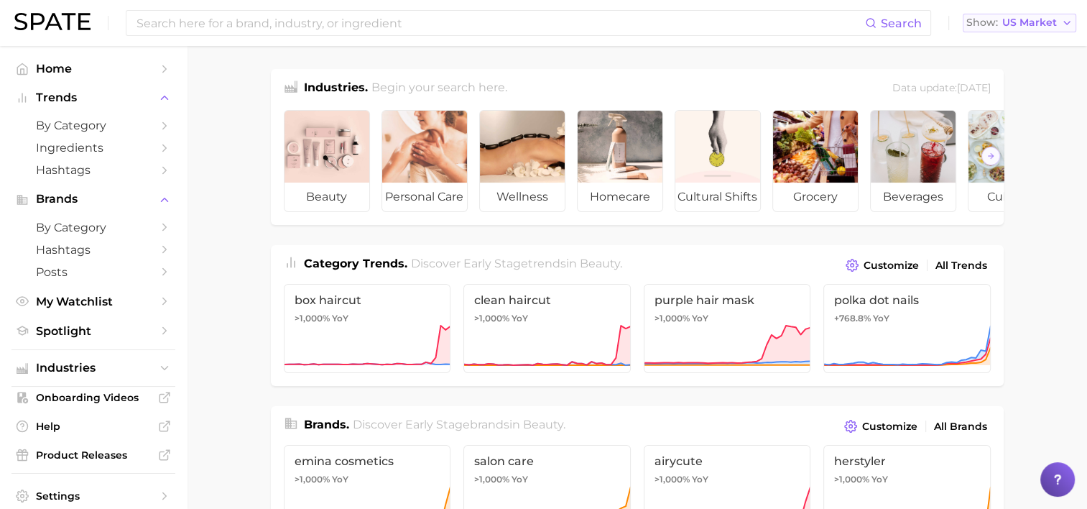
click at [1055, 24] on span "US Market" at bounding box center [1029, 23] width 55 height 8
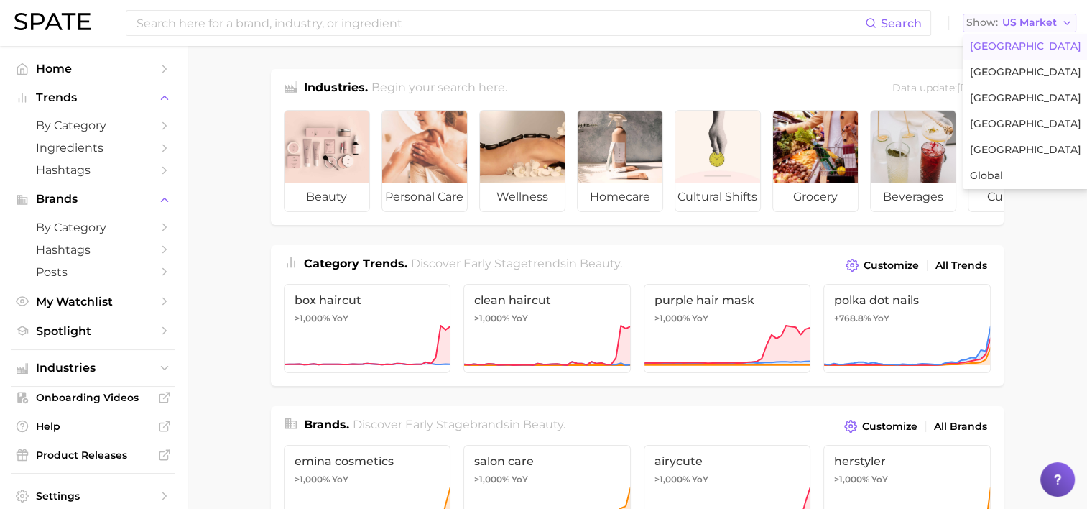
click at [1055, 24] on span "US Market" at bounding box center [1029, 23] width 55 height 8
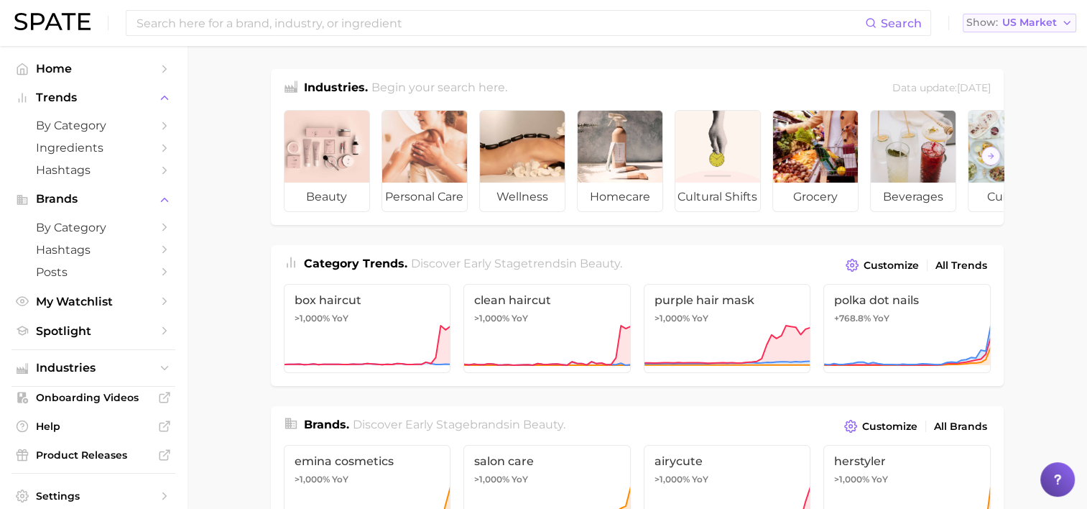
click at [1057, 24] on button "Show US Market" at bounding box center [1020, 23] width 114 height 19
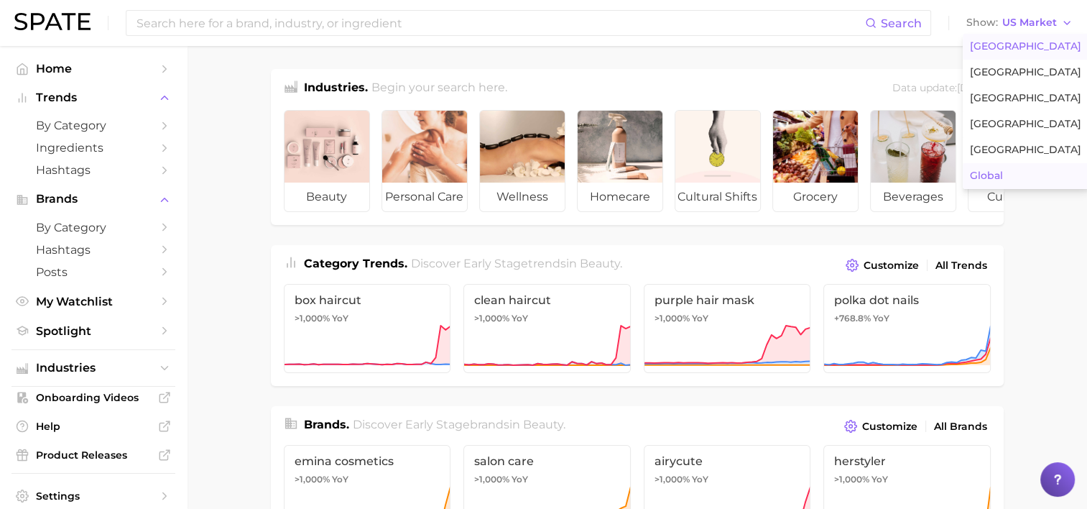
click at [984, 170] on span "Global" at bounding box center [986, 176] width 33 height 12
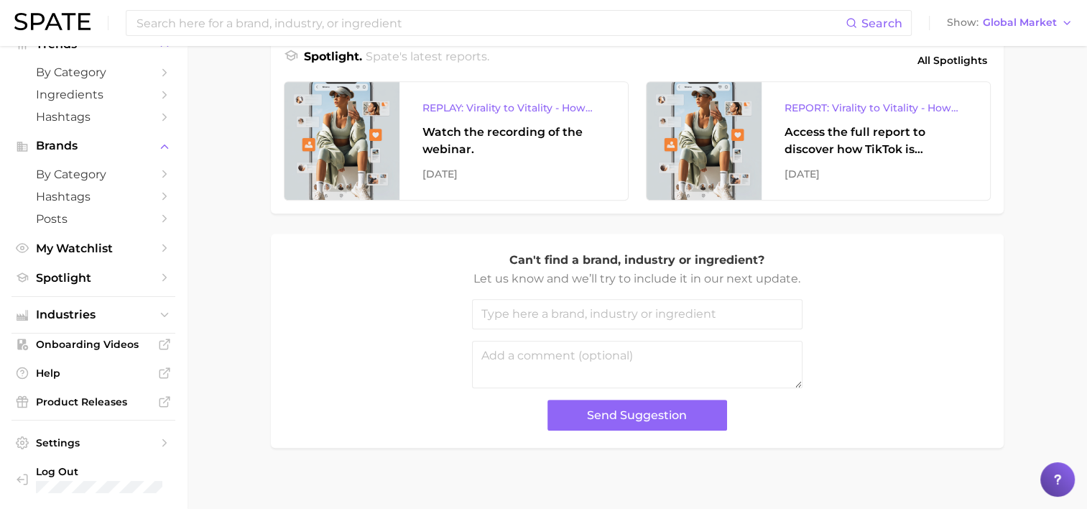
scroll to position [634, 0]
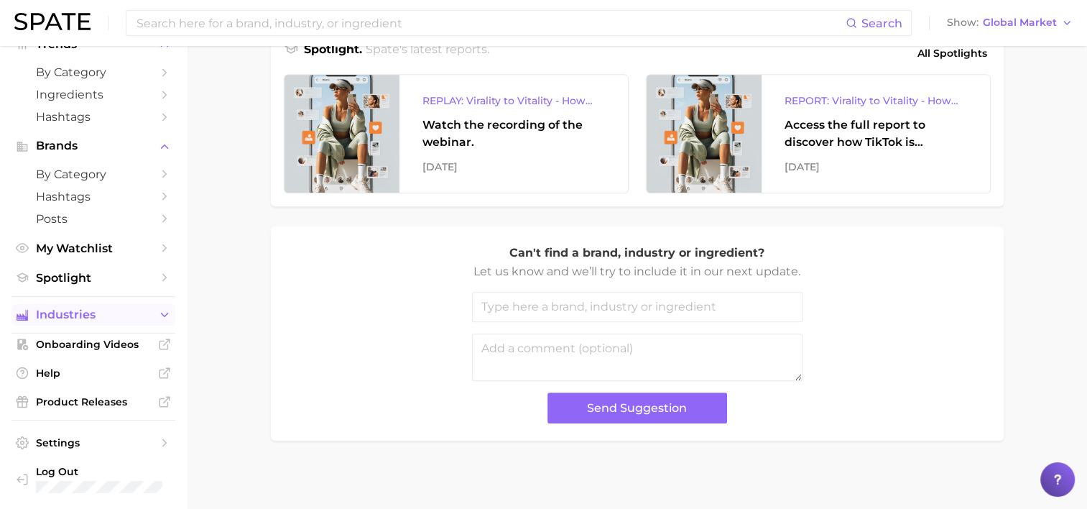
click at [162, 316] on polyline "Sidebar" at bounding box center [165, 315] width 6 height 4
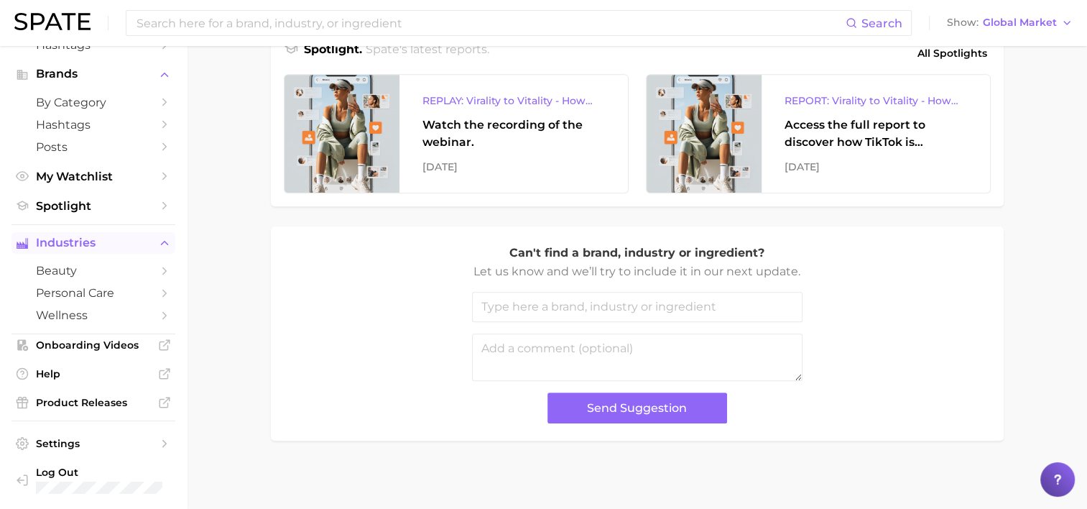
scroll to position [126, 0]
click at [119, 399] on span "Product Releases" at bounding box center [93, 401] width 115 height 13
